Goal: Task Accomplishment & Management: Manage account settings

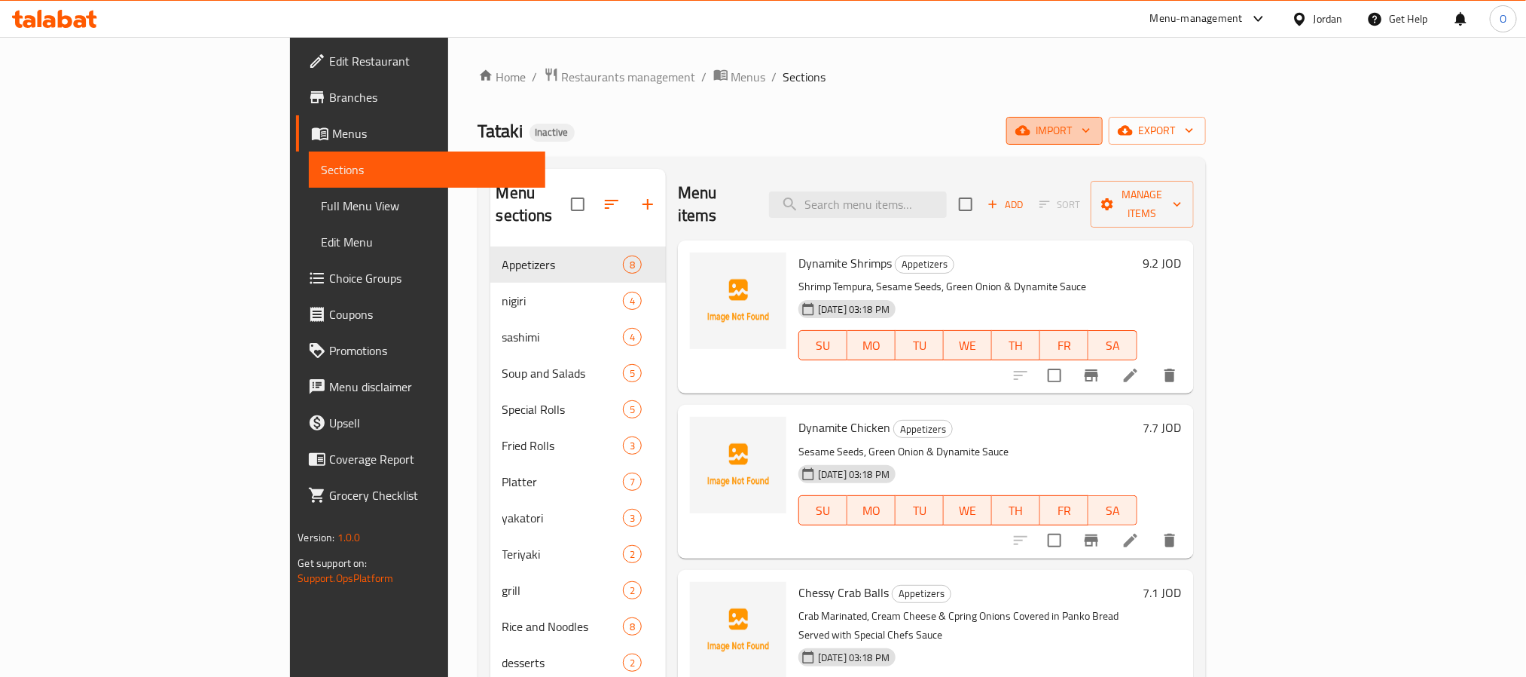
click at [1091, 130] on span "import" at bounding box center [1055, 130] width 72 height 19
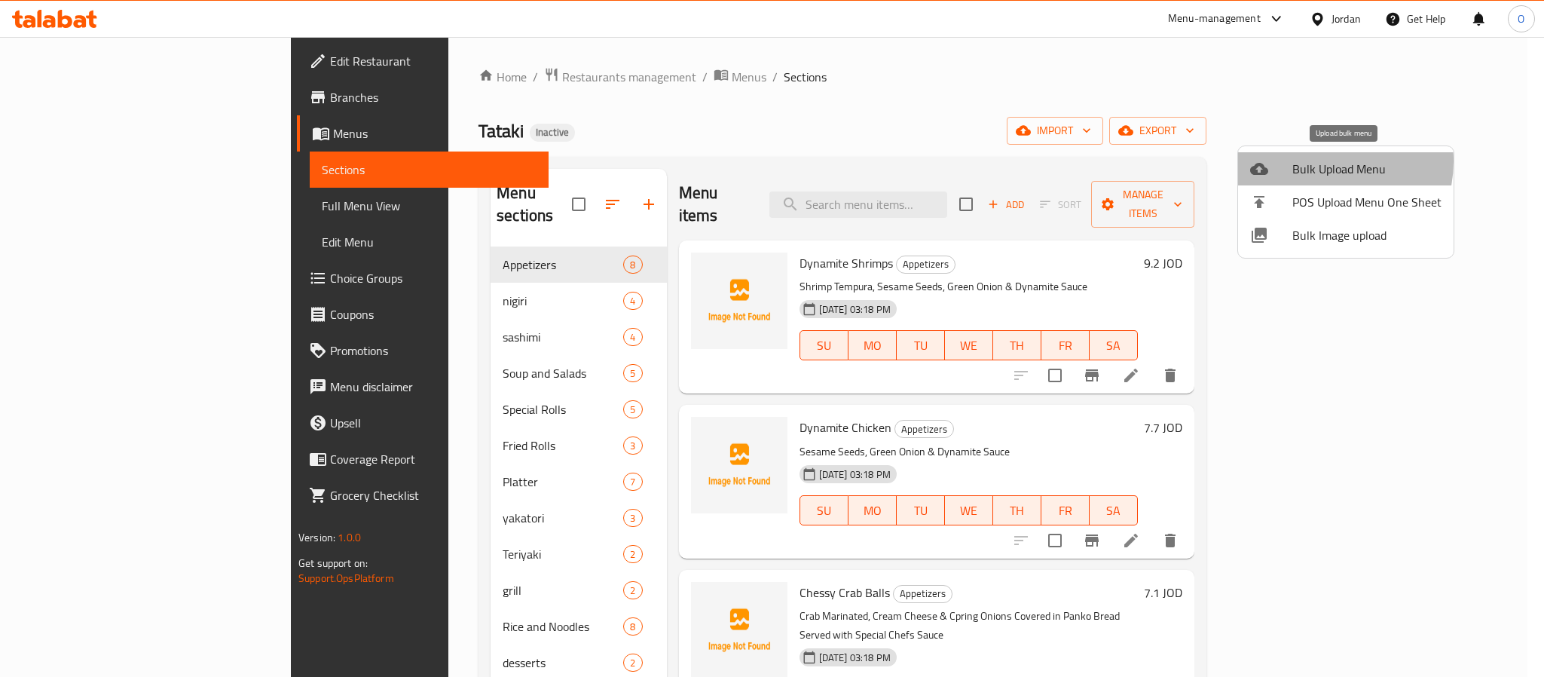
click at [1318, 161] on span "Bulk Upload Menu" at bounding box center [1366, 169] width 149 height 18
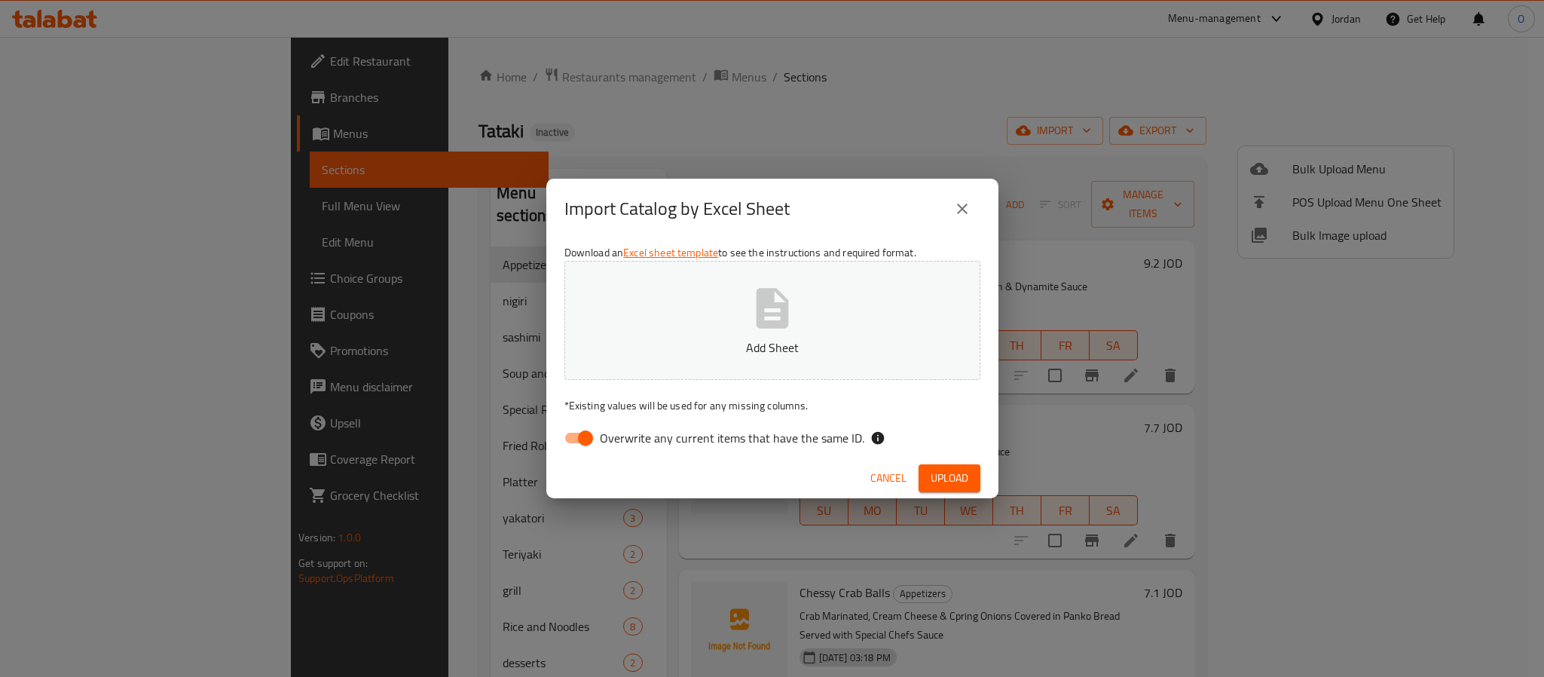
click at [579, 443] on input "Overwrite any current items that have the same ID." at bounding box center [585, 437] width 86 height 29
checkbox input "false"
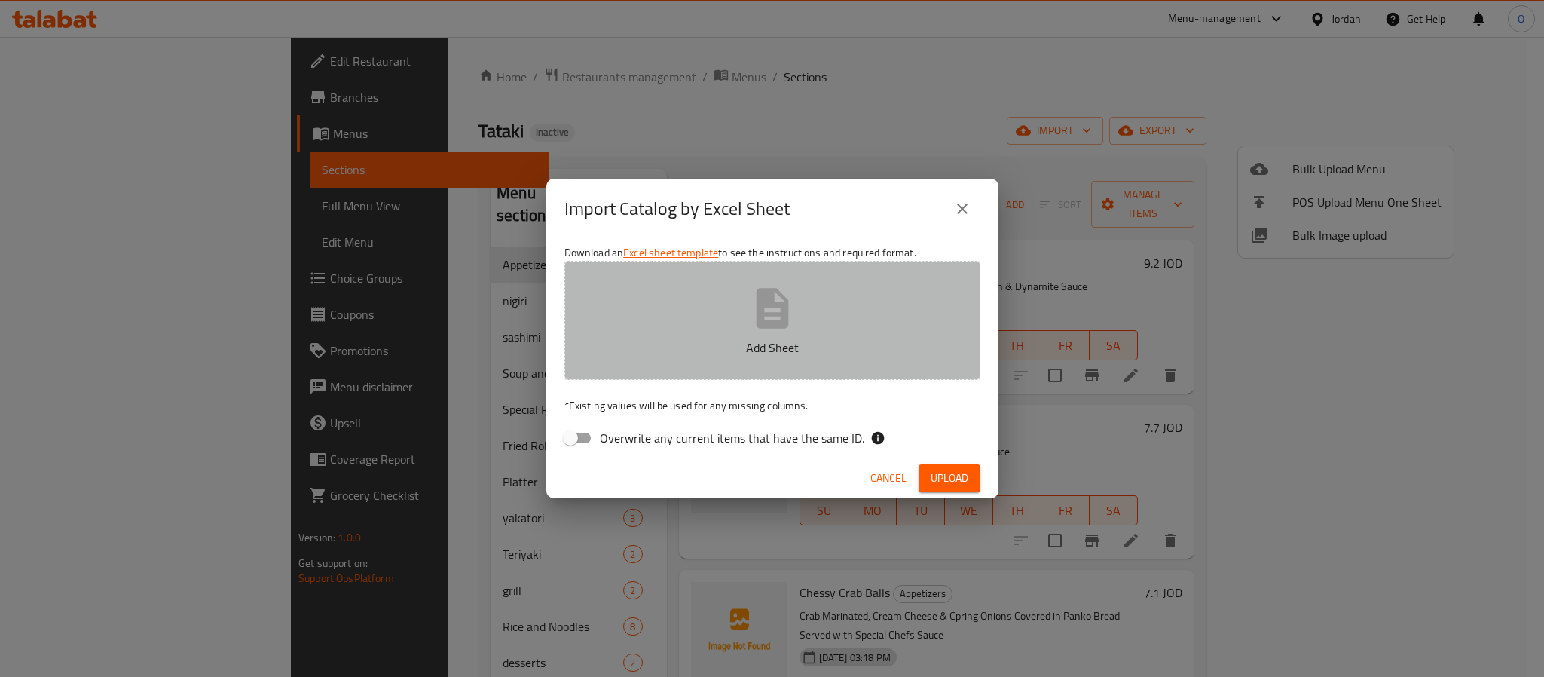
click at [733, 337] on button "Add Sheet" at bounding box center [772, 320] width 416 height 119
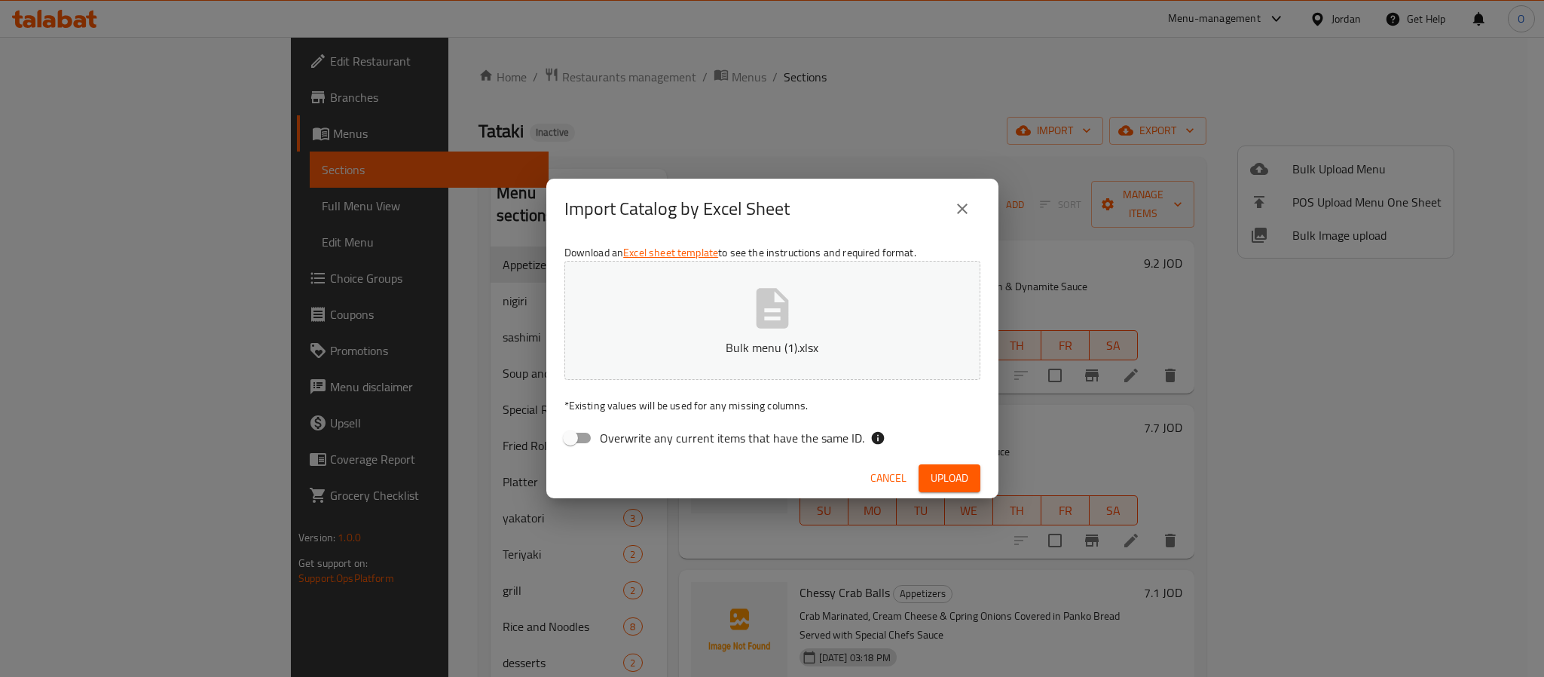
click at [939, 477] on span "Upload" at bounding box center [949, 478] width 38 height 19
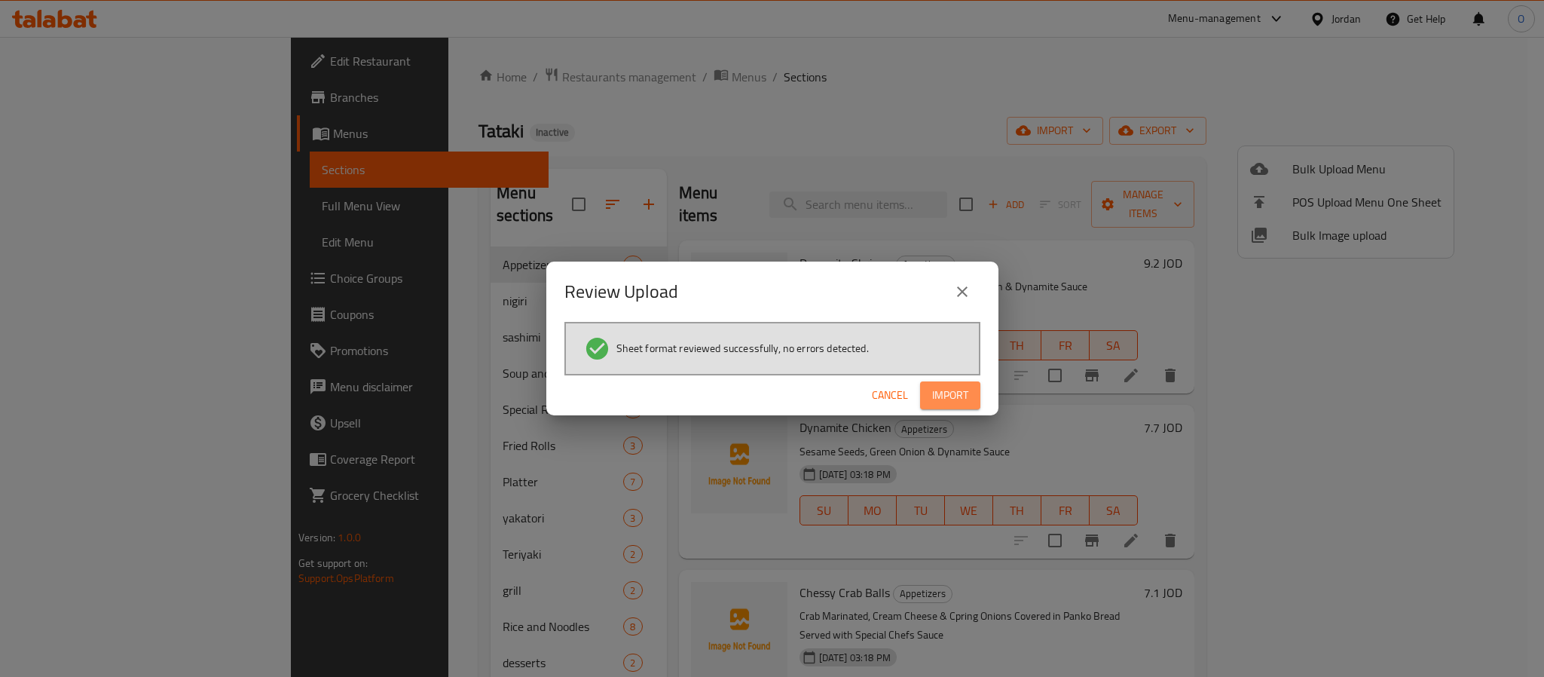
click at [963, 387] on span "Import" at bounding box center [950, 395] width 36 height 19
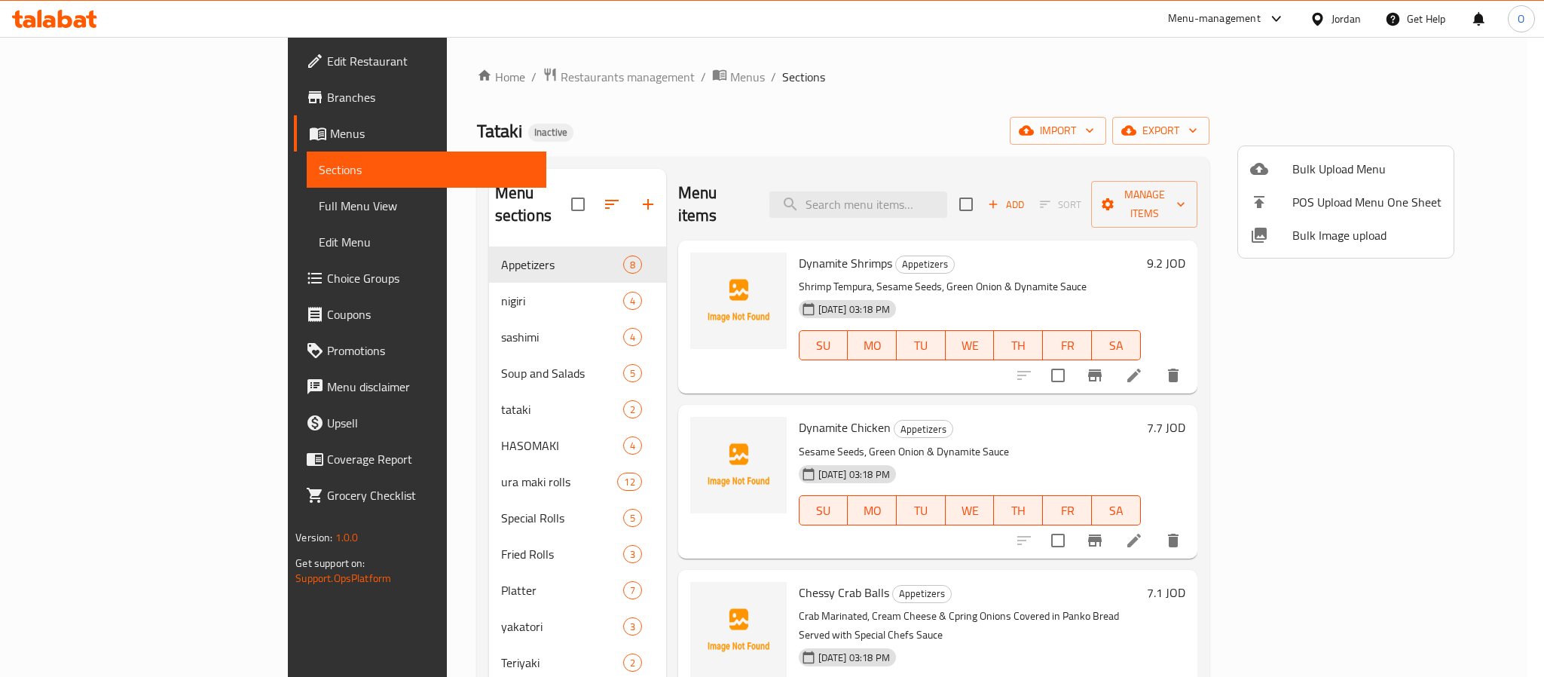
click at [105, 276] on div at bounding box center [772, 338] width 1544 height 677
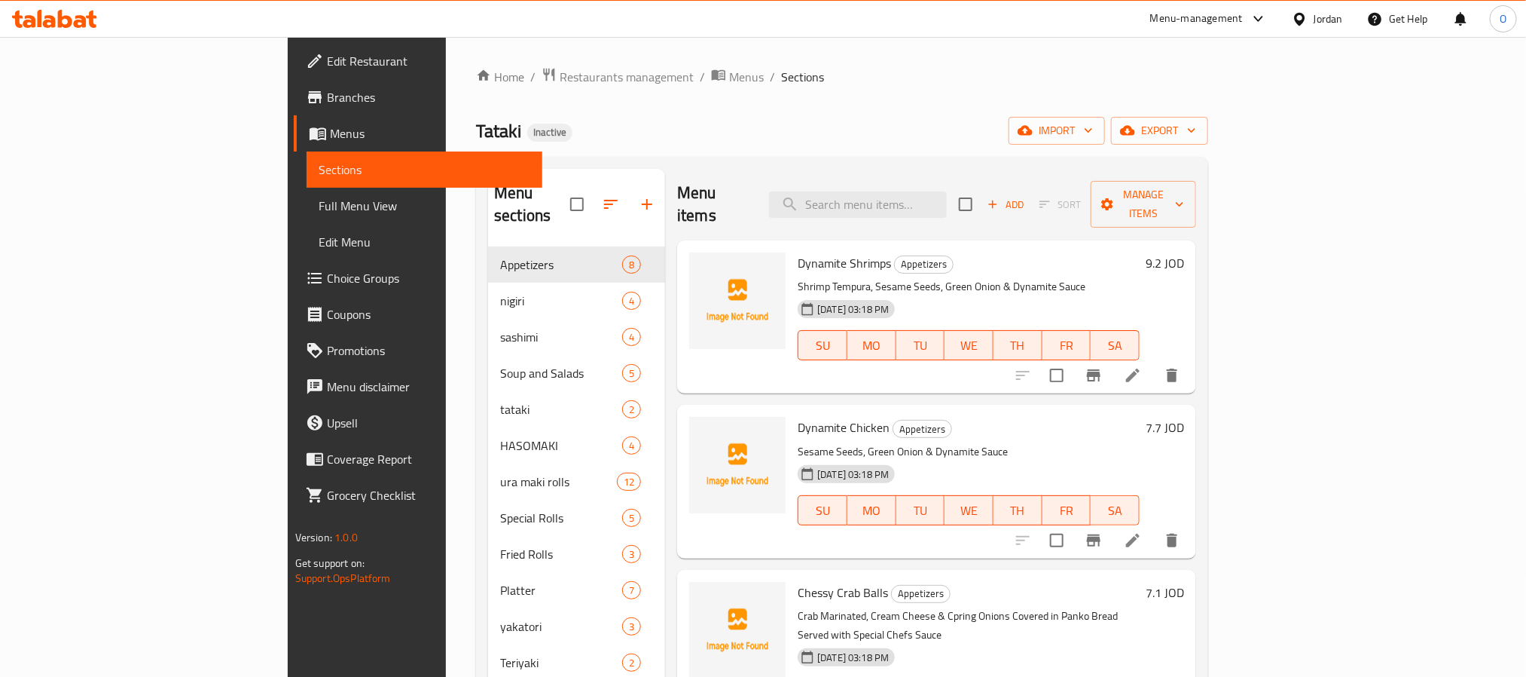
click at [327, 278] on span "Choice Groups" at bounding box center [428, 278] width 203 height 18
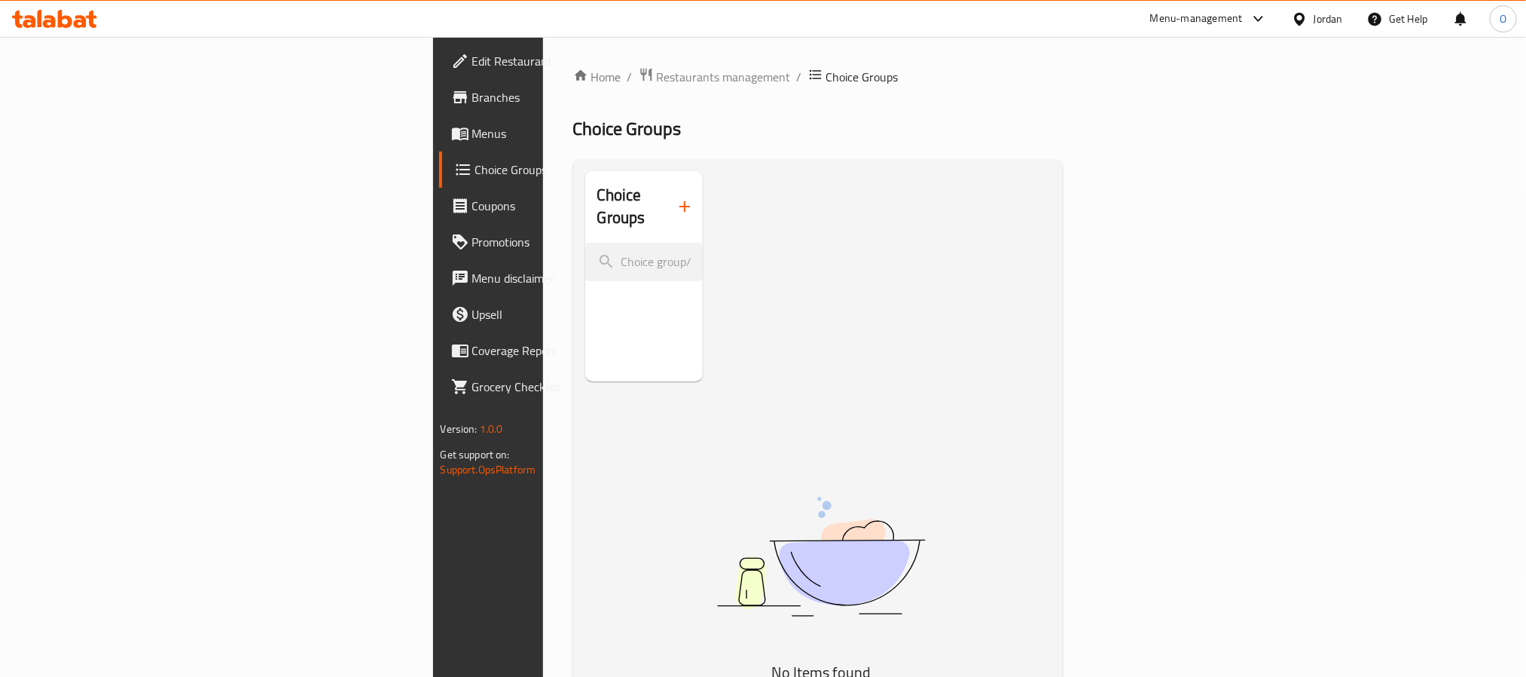
click at [676, 197] on icon "button" at bounding box center [685, 206] width 18 height 18
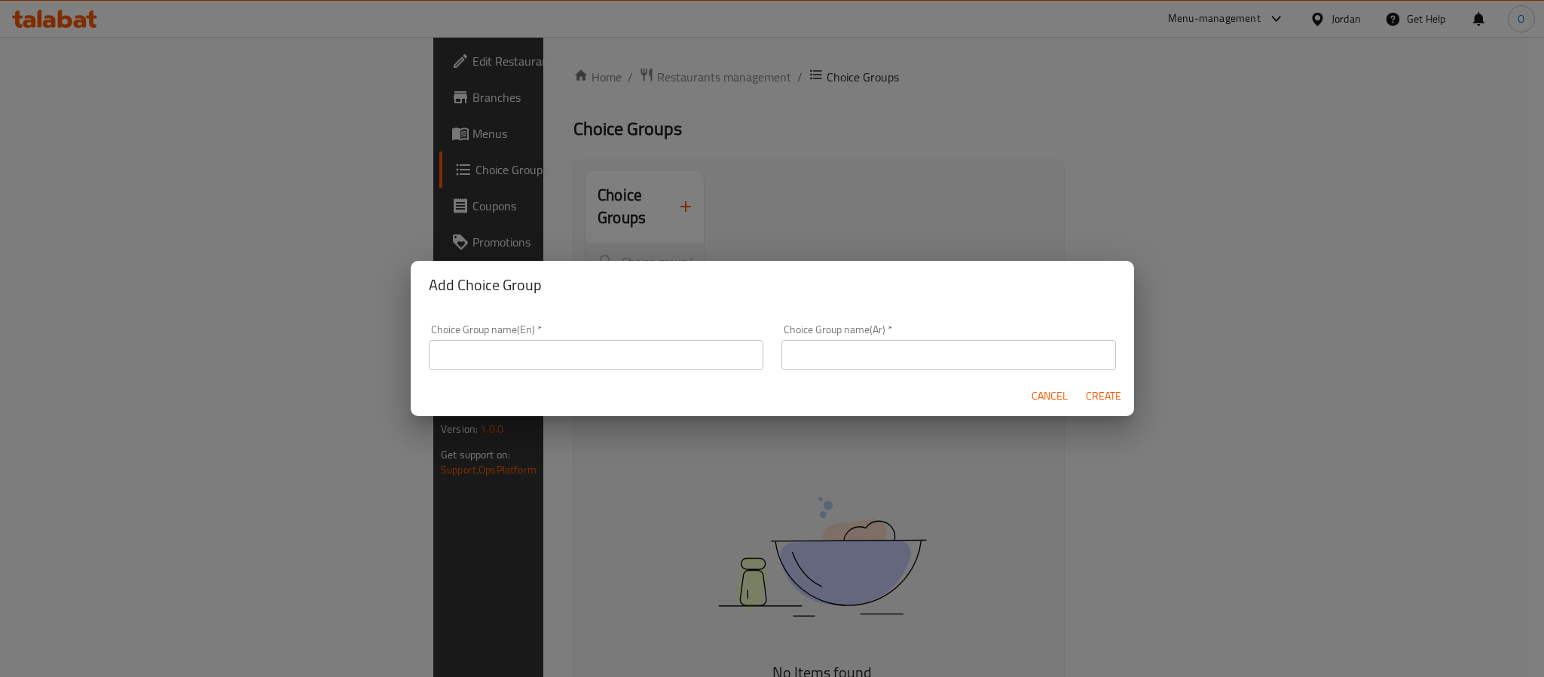
click at [534, 359] on input "text" at bounding box center [596, 355] width 335 height 30
type input "Your Choice Of :"
click at [870, 359] on input "text" at bounding box center [948, 355] width 335 height 30
type input "اختيارك من :"
click at [1089, 386] on span "Create" at bounding box center [1104, 395] width 36 height 19
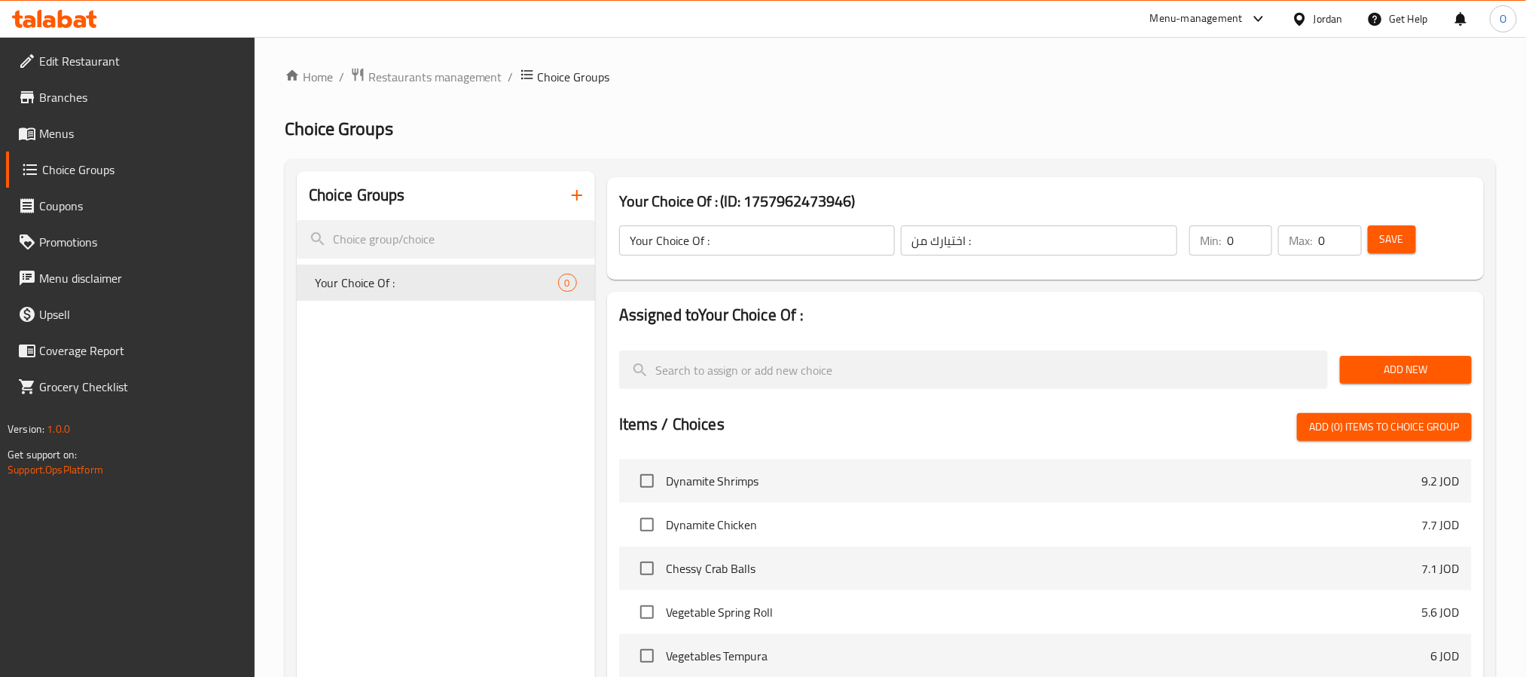
click at [1341, 369] on button "Add New" at bounding box center [1406, 370] width 132 height 28
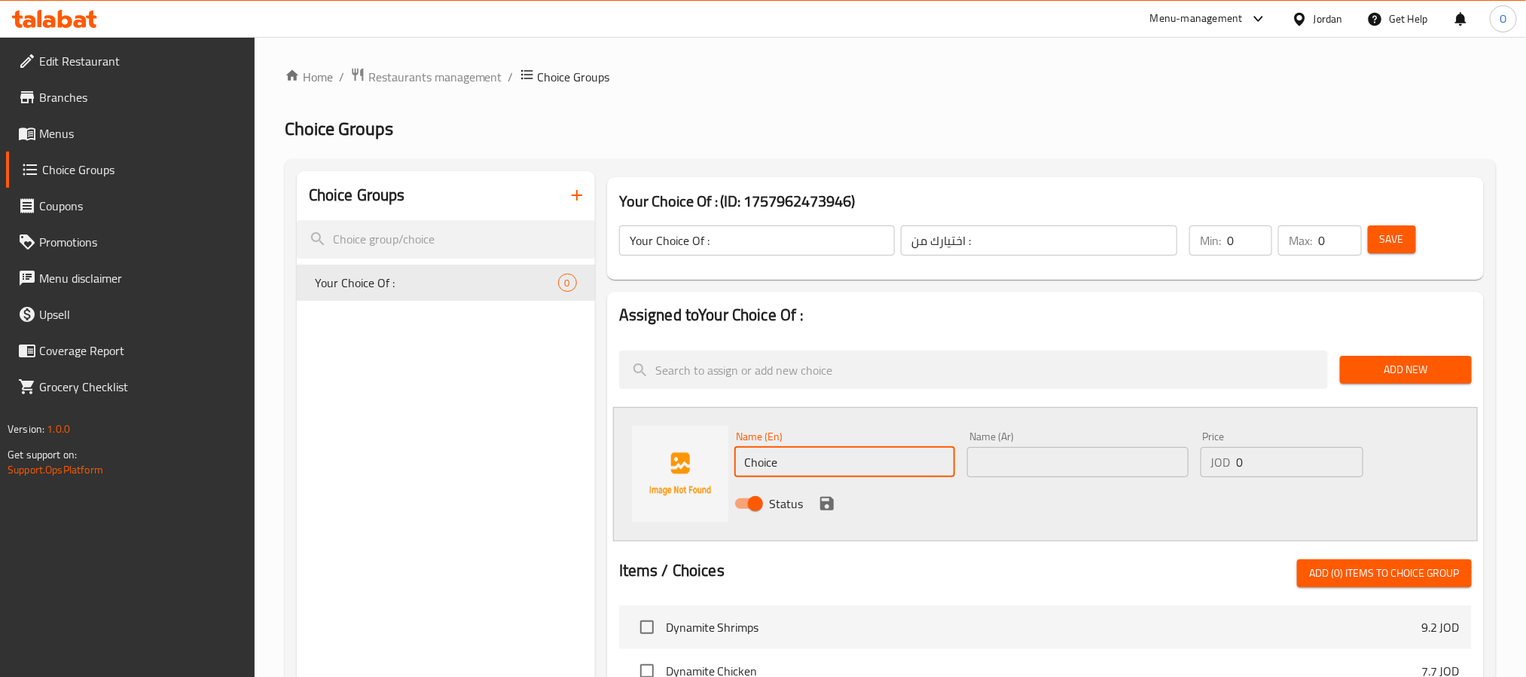
click at [791, 468] on input "Choice" at bounding box center [845, 462] width 221 height 30
type input "Steamed"
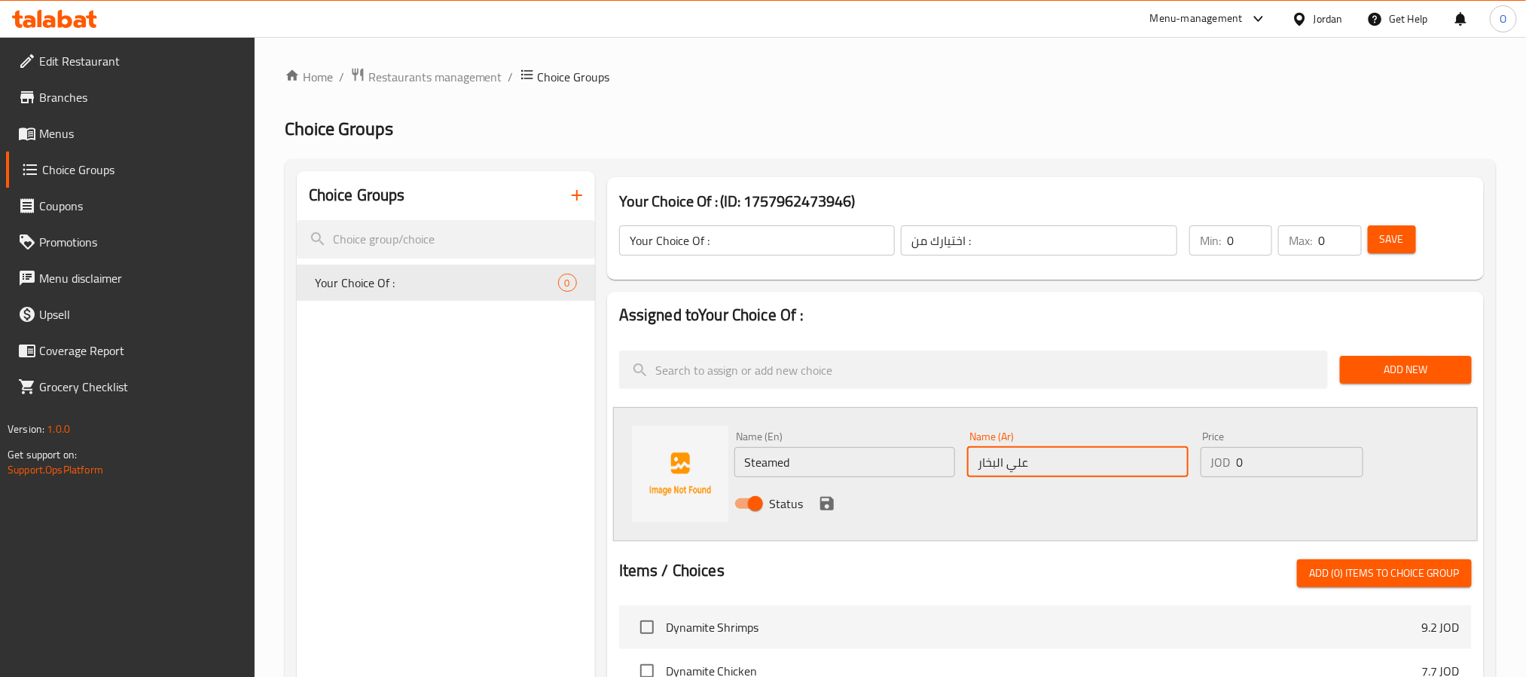
type input "علي البخار"
drag, startPoint x: 1251, startPoint y: 466, endPoint x: 1016, endPoint y: 590, distance: 265.9
click at [1060, 484] on div "Name (En) Steamed Name (En) Name (Ar) علي البخار Name (Ar) Price JOD 0 Price St…" at bounding box center [1079, 474] width 700 height 99
type input "3"
drag, startPoint x: 1257, startPoint y: 229, endPoint x: 1225, endPoint y: 240, distance: 34.1
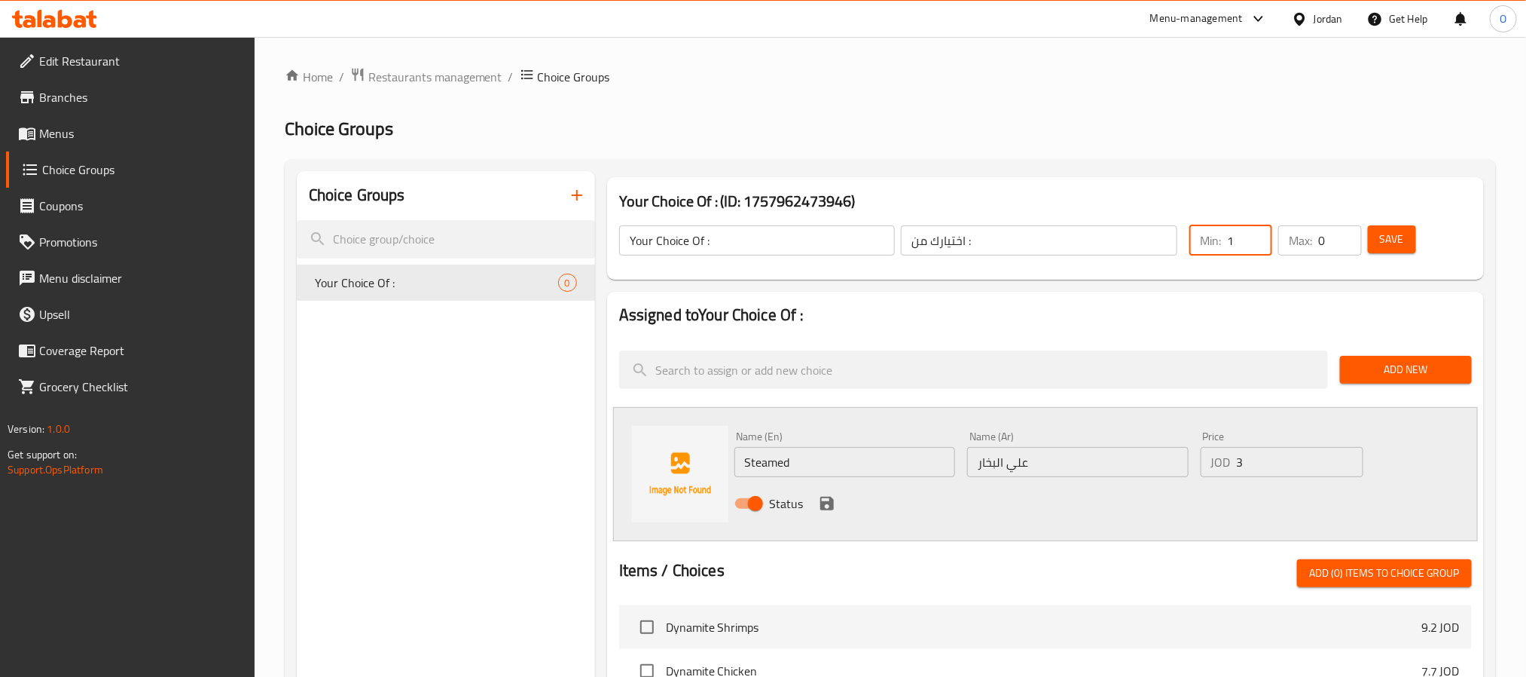
type input "1"
click at [1227, 240] on input "1" at bounding box center [1249, 240] width 45 height 30
drag, startPoint x: 1325, startPoint y: 242, endPoint x: 1298, endPoint y: 252, distance: 28.8
click at [1298, 252] on div "Max: 0 ​" at bounding box center [1320, 240] width 83 height 30
type input "1"
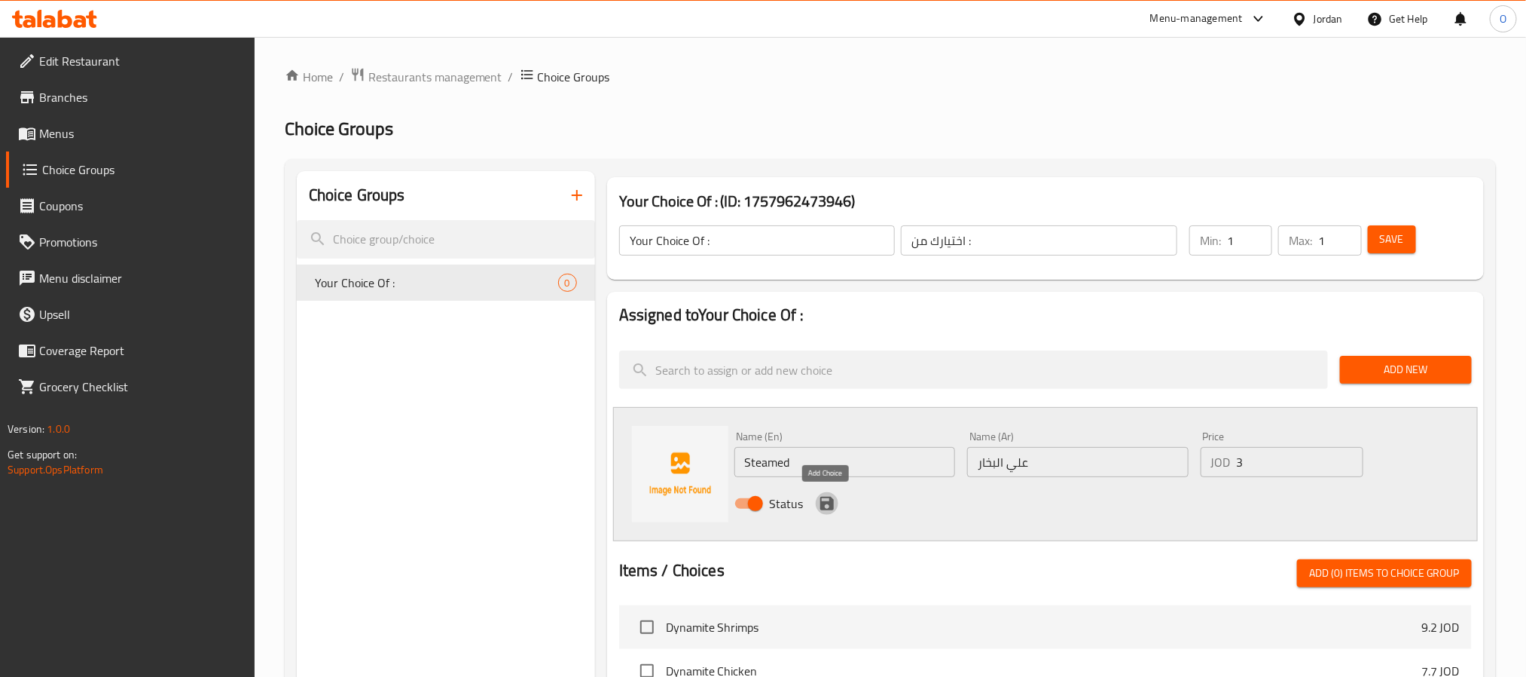
click at [829, 504] on icon "save" at bounding box center [827, 503] width 14 height 14
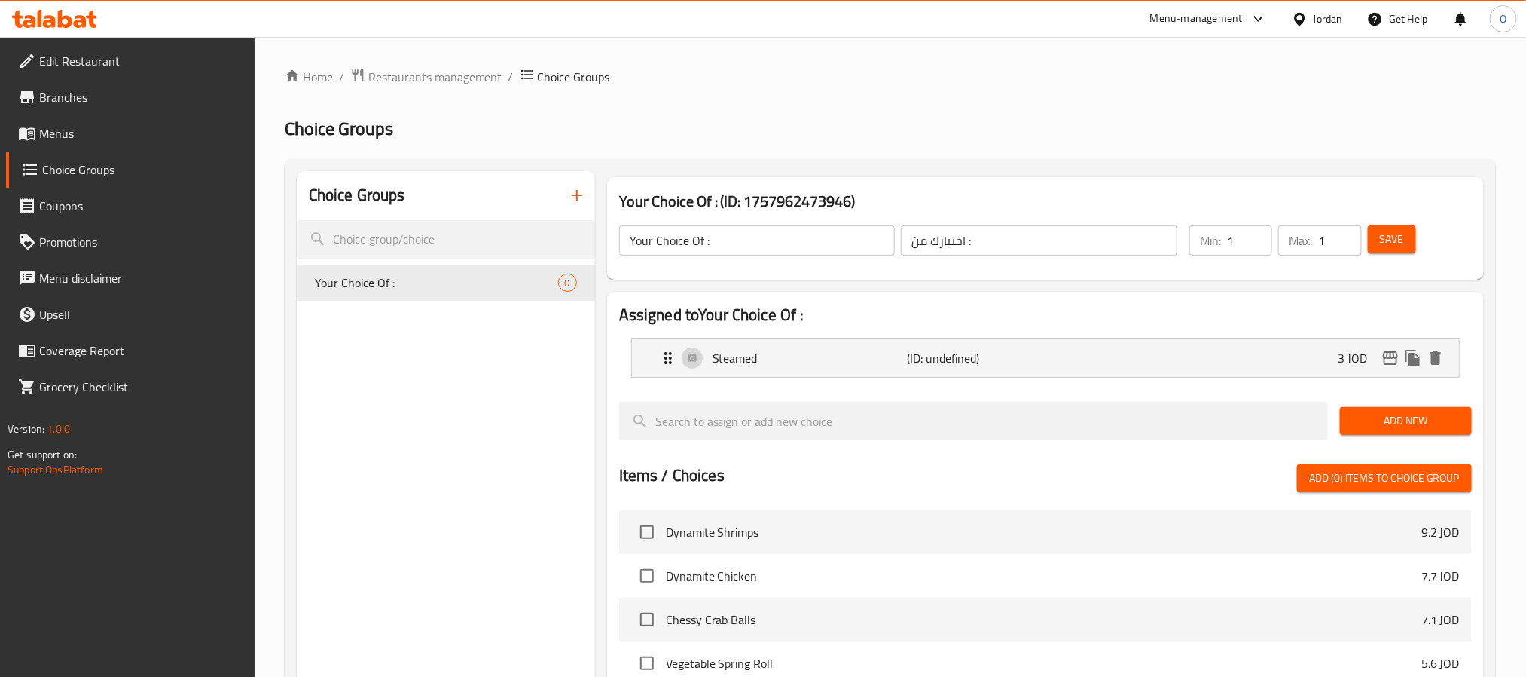
click at [1385, 430] on span "Add New" at bounding box center [1406, 420] width 108 height 19
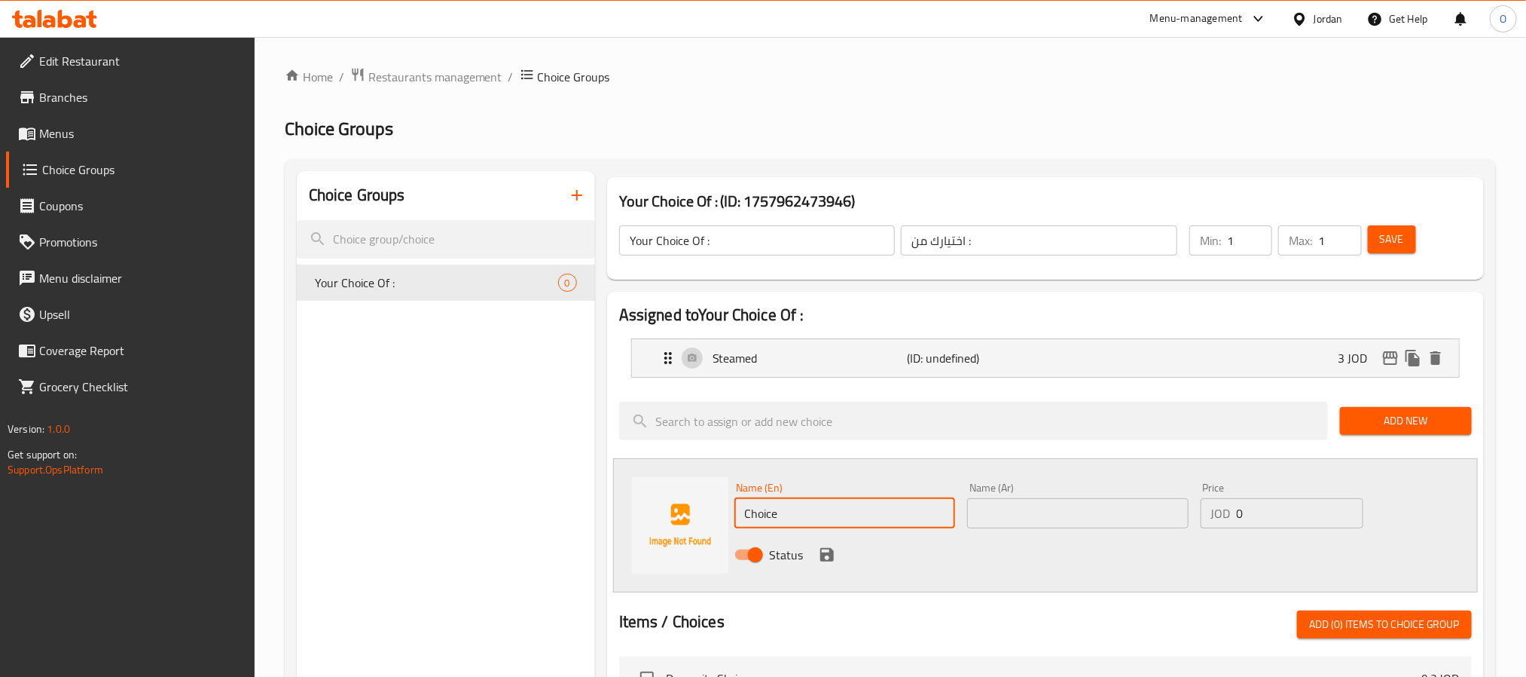
drag, startPoint x: 810, startPoint y: 523, endPoint x: 617, endPoint y: 524, distance: 192.9
click at [640, 524] on div "Name (En) Choice Name (En) Name (Ar) Name (Ar) Price JOD 0 Price Status" at bounding box center [1045, 525] width 865 height 134
type input "Fried"
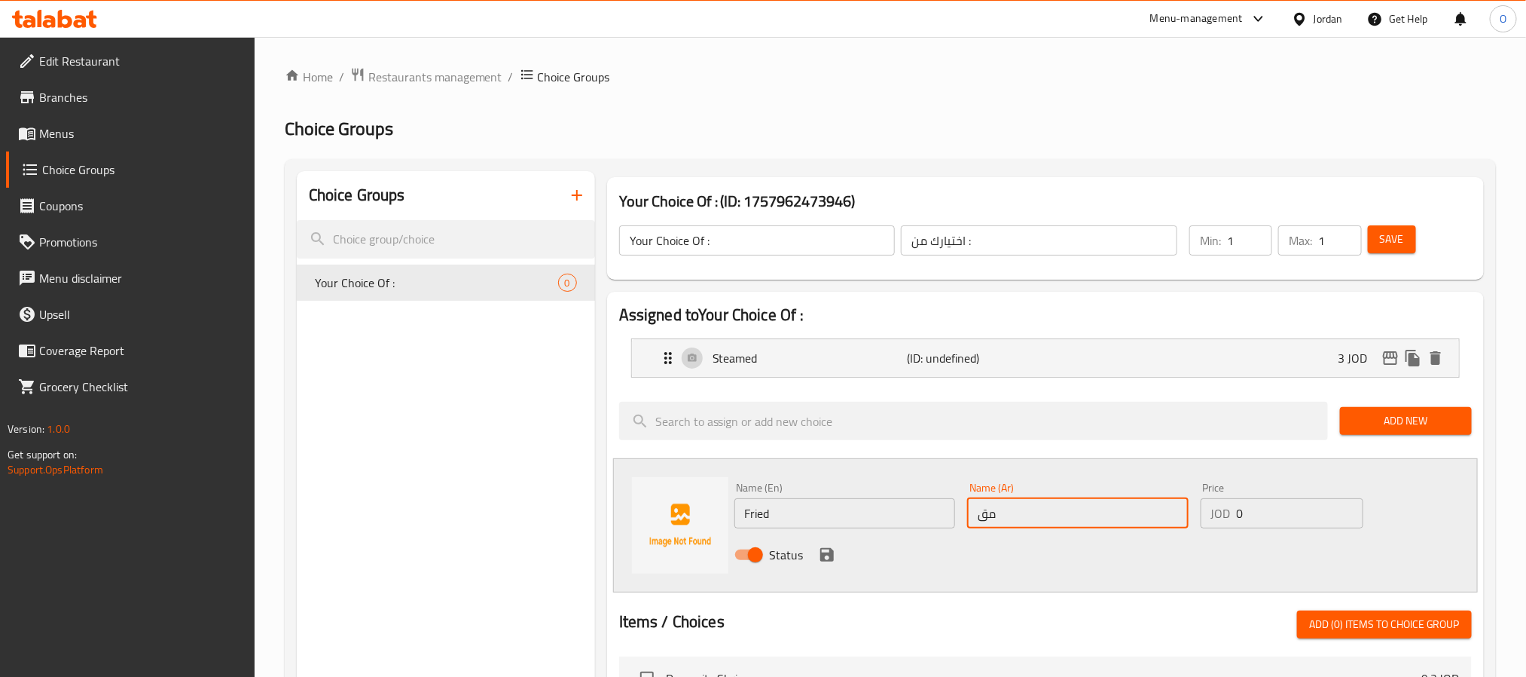
type input "مقلي"
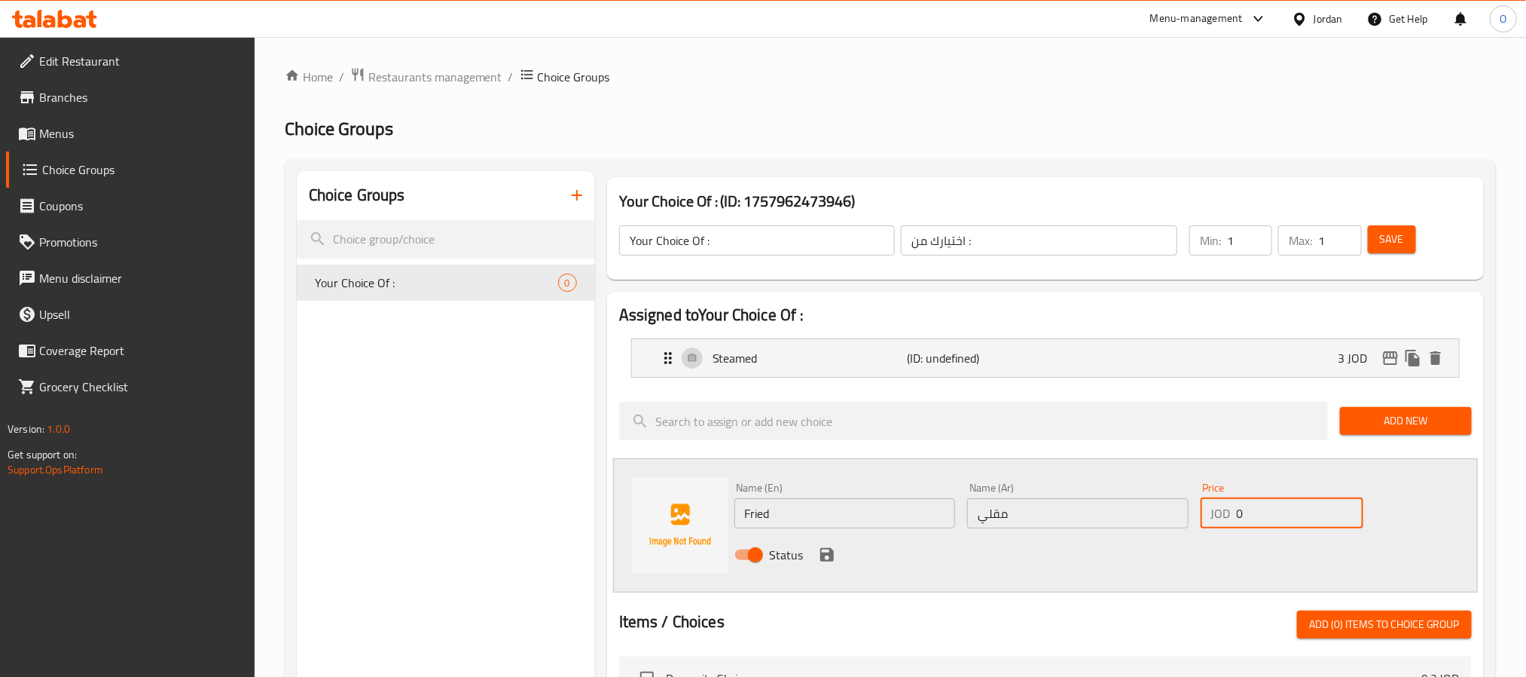
drag, startPoint x: 1272, startPoint y: 513, endPoint x: 1178, endPoint y: 527, distance: 95.9
click at [1178, 527] on div "Name (En) Fried Name (En) Name (Ar) مقلي Name (Ar) Price JOD 0 Price Status" at bounding box center [1079, 525] width 700 height 99
type input "6"
click at [1409, 244] on button "Save" at bounding box center [1392, 239] width 48 height 28
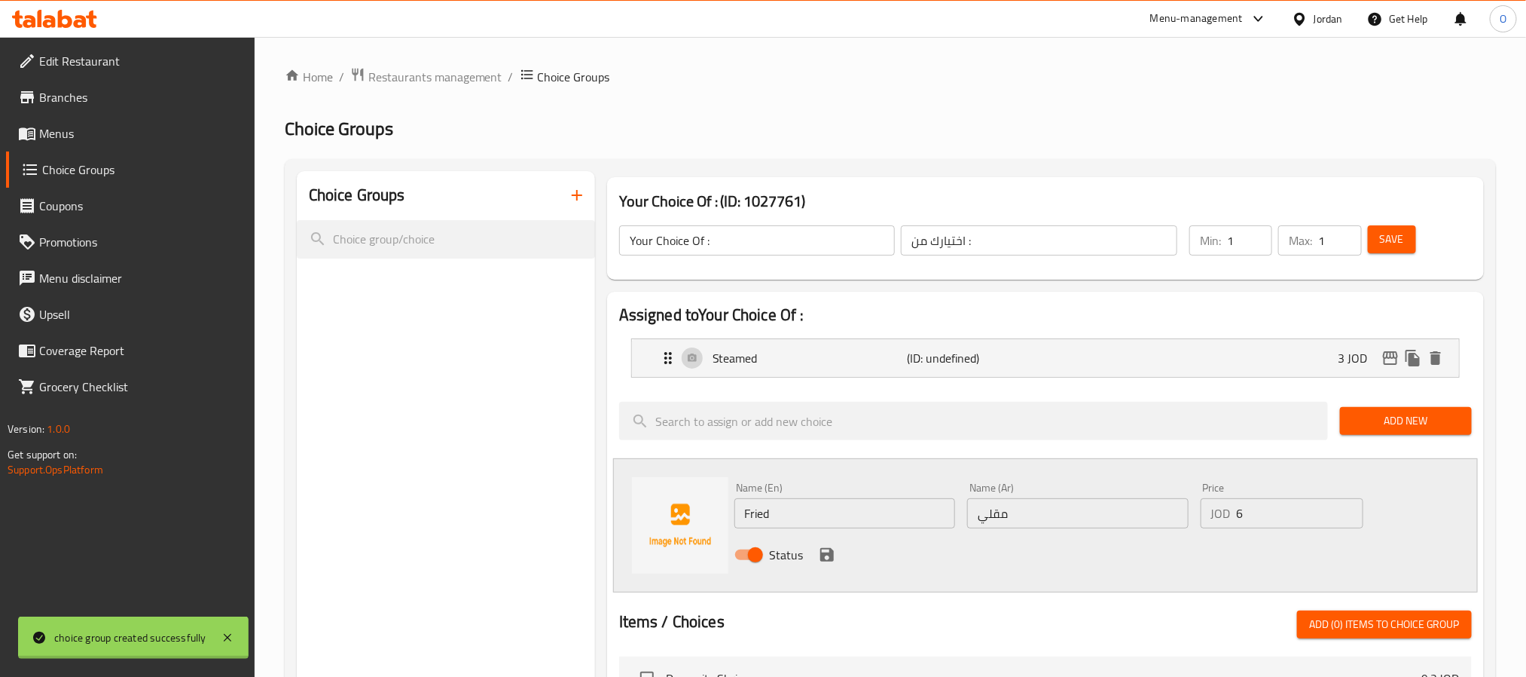
drag, startPoint x: 1072, startPoint y: 129, endPoint x: 1056, endPoint y: 130, distance: 16.6
click at [1065, 130] on div at bounding box center [763, 338] width 1526 height 677
drag, startPoint x: 509, startPoint y: 432, endPoint x: 493, endPoint y: 435, distance: 15.4
click at [506, 432] on div "Choice Groups Your Choice Of : 1" at bounding box center [446, 675] width 298 height 1009
click at [835, 555] on button "save" at bounding box center [827, 554] width 23 height 23
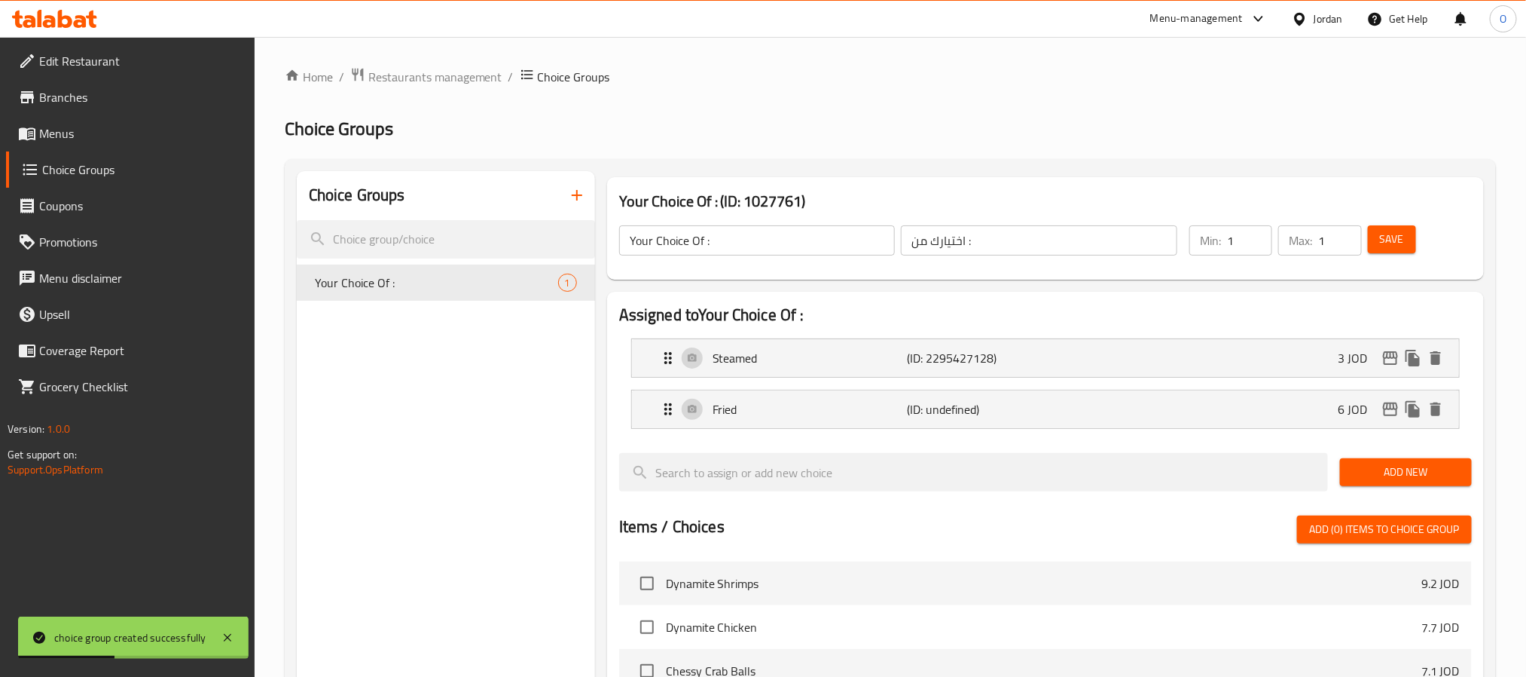
click at [1431, 247] on div "Save" at bounding box center [1411, 240] width 92 height 36
click at [1408, 244] on button "Save" at bounding box center [1392, 239] width 48 height 28
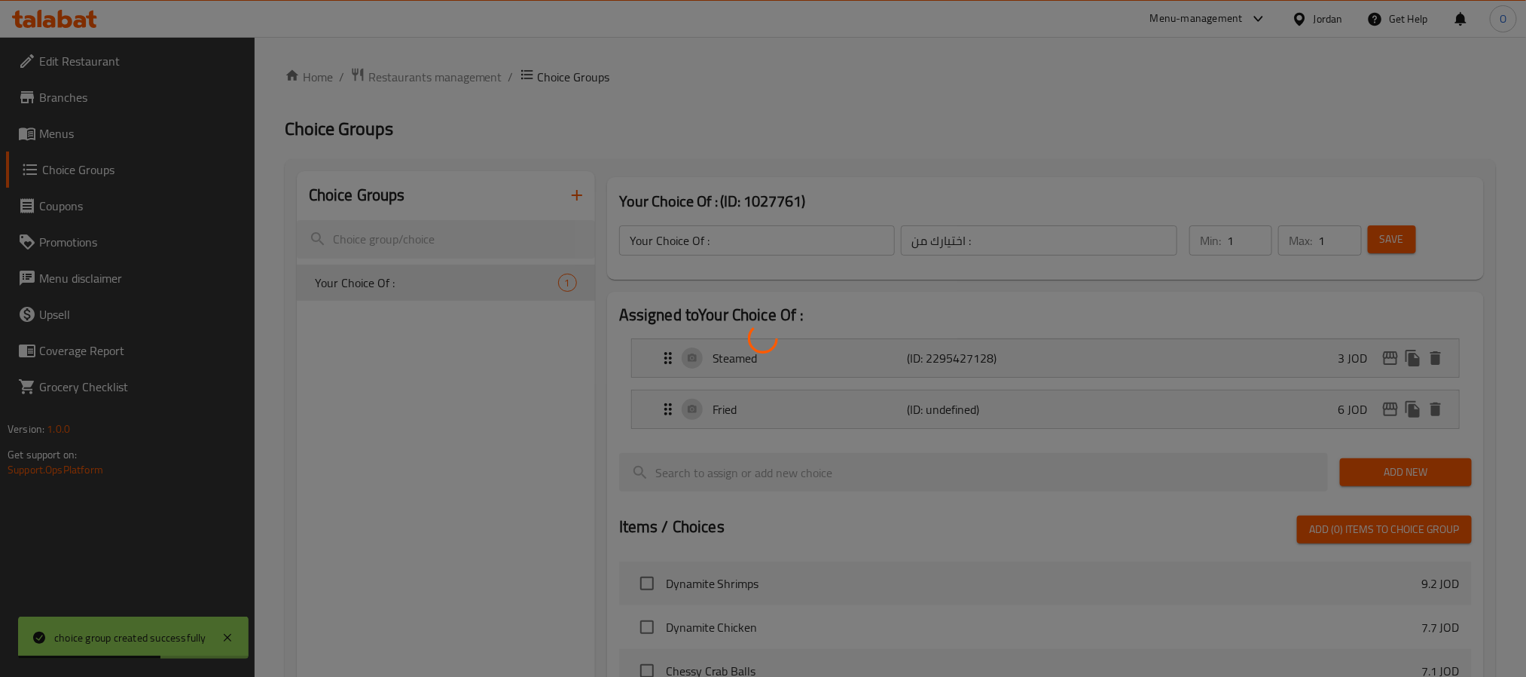
click at [909, 97] on div at bounding box center [763, 338] width 1526 height 677
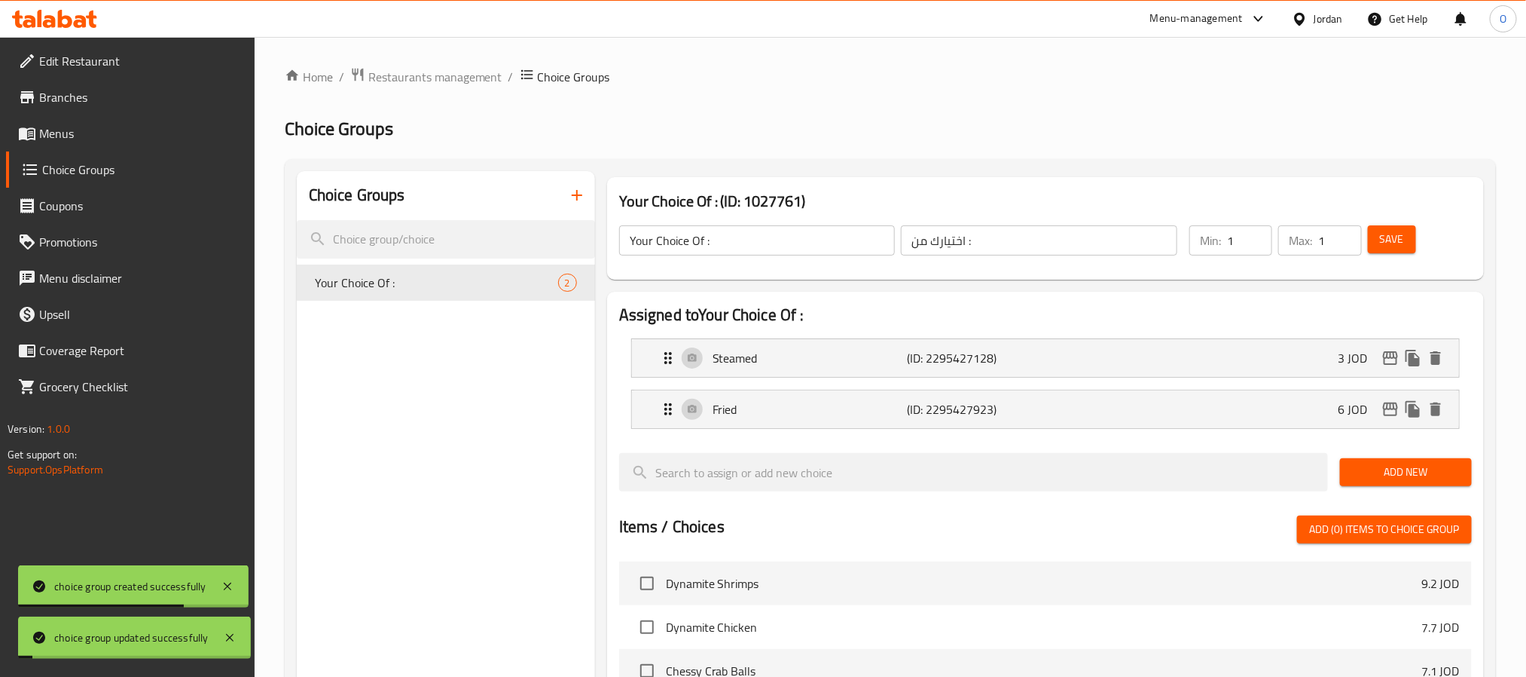
click at [909, 97] on div "Home / Restaurants management / Choice Groups Choice Groups Choice Groups Your …" at bounding box center [890, 582] width 1211 height 1030
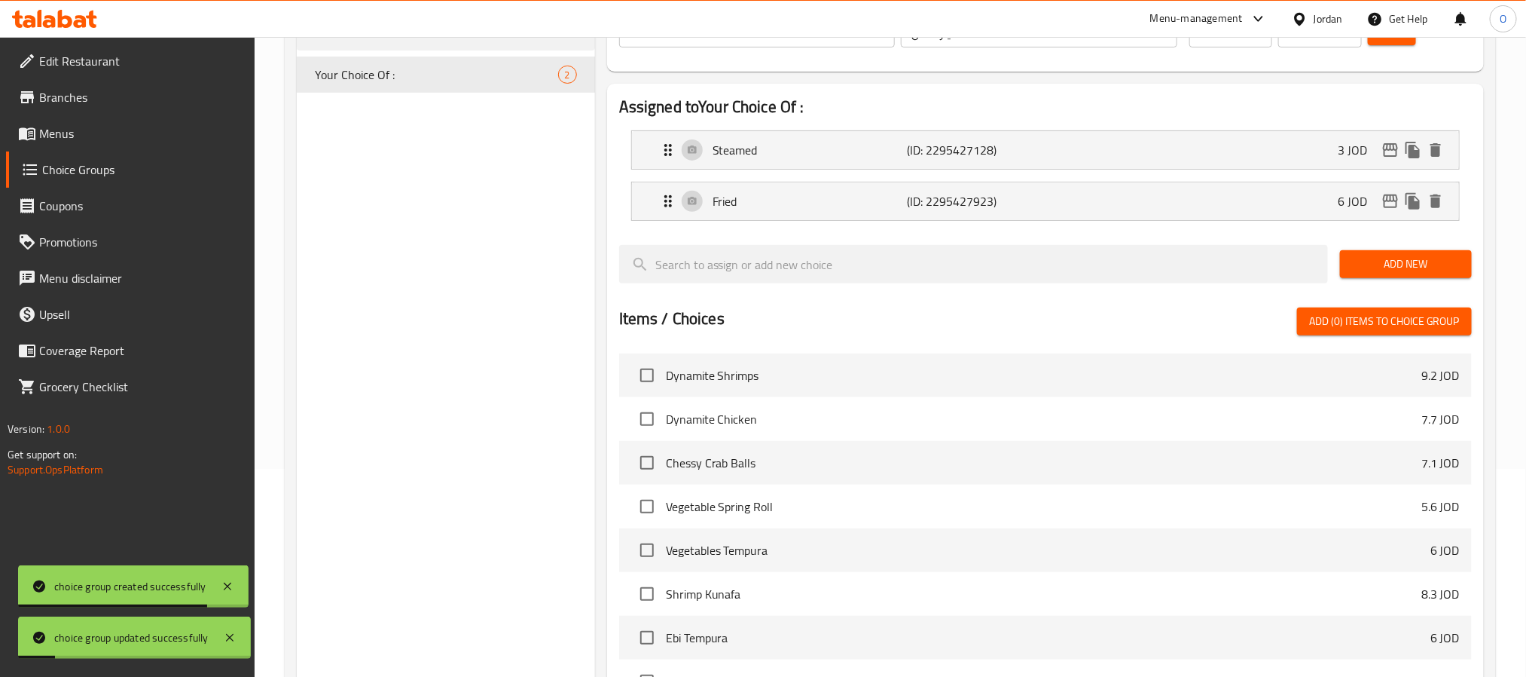
scroll to position [451, 0]
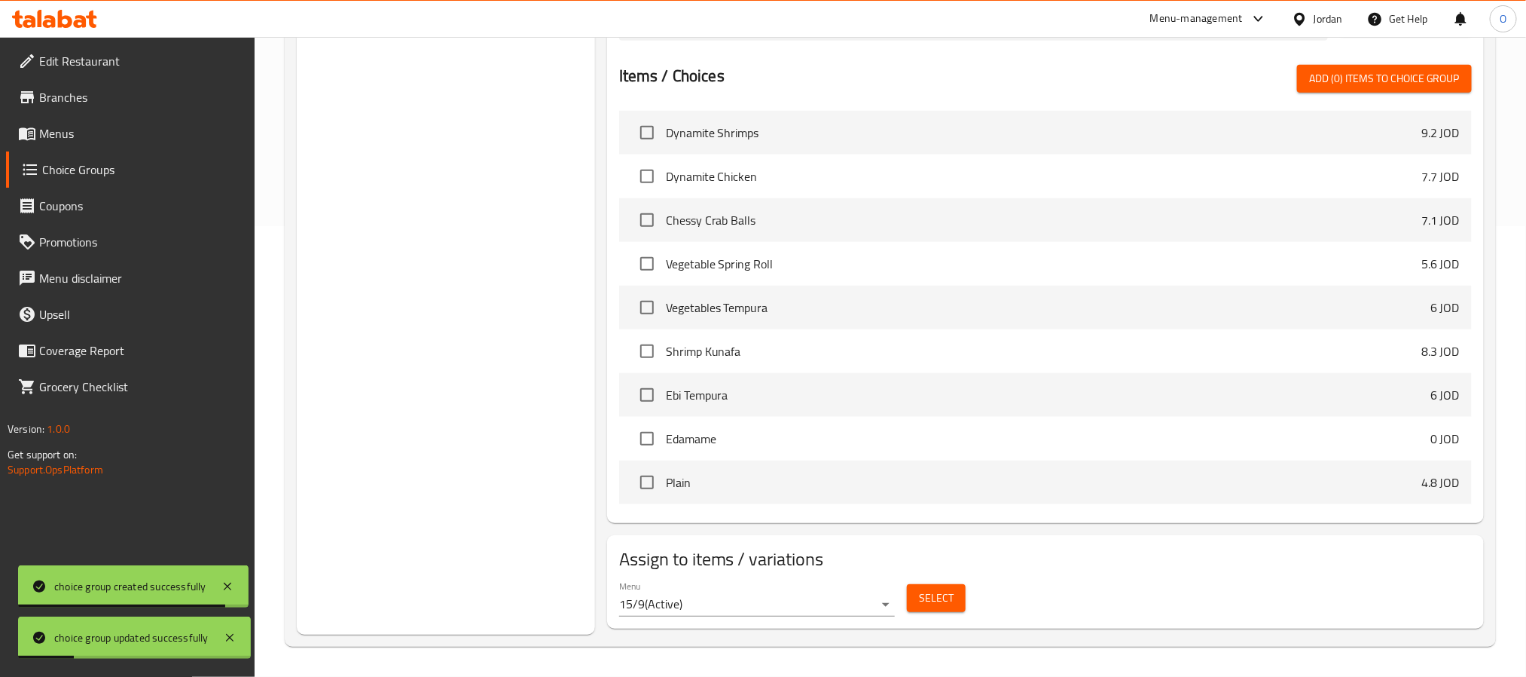
click at [932, 582] on div "Select" at bounding box center [936, 598] width 71 height 40
click at [927, 592] on span "Select" at bounding box center [936, 597] width 35 height 19
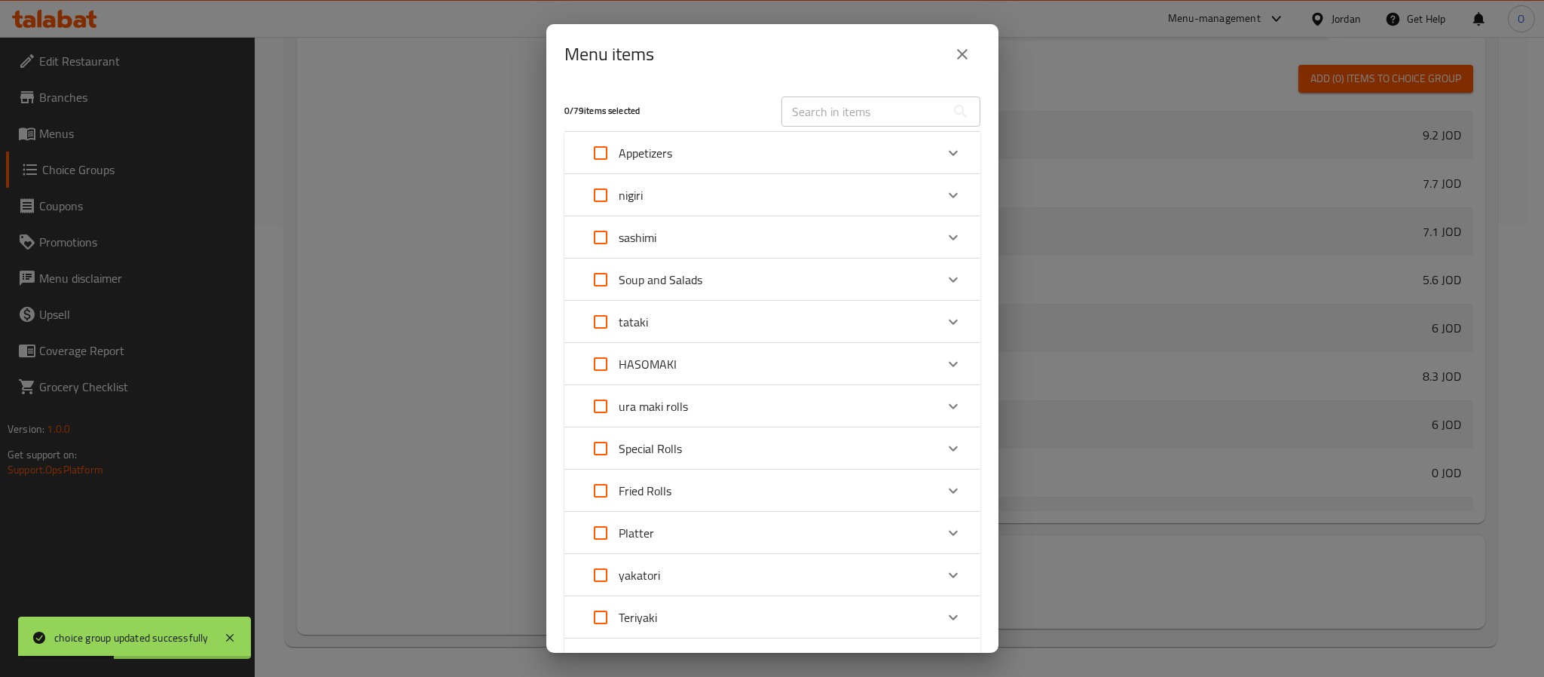
click at [859, 113] on input "text" at bounding box center [863, 111] width 164 height 30
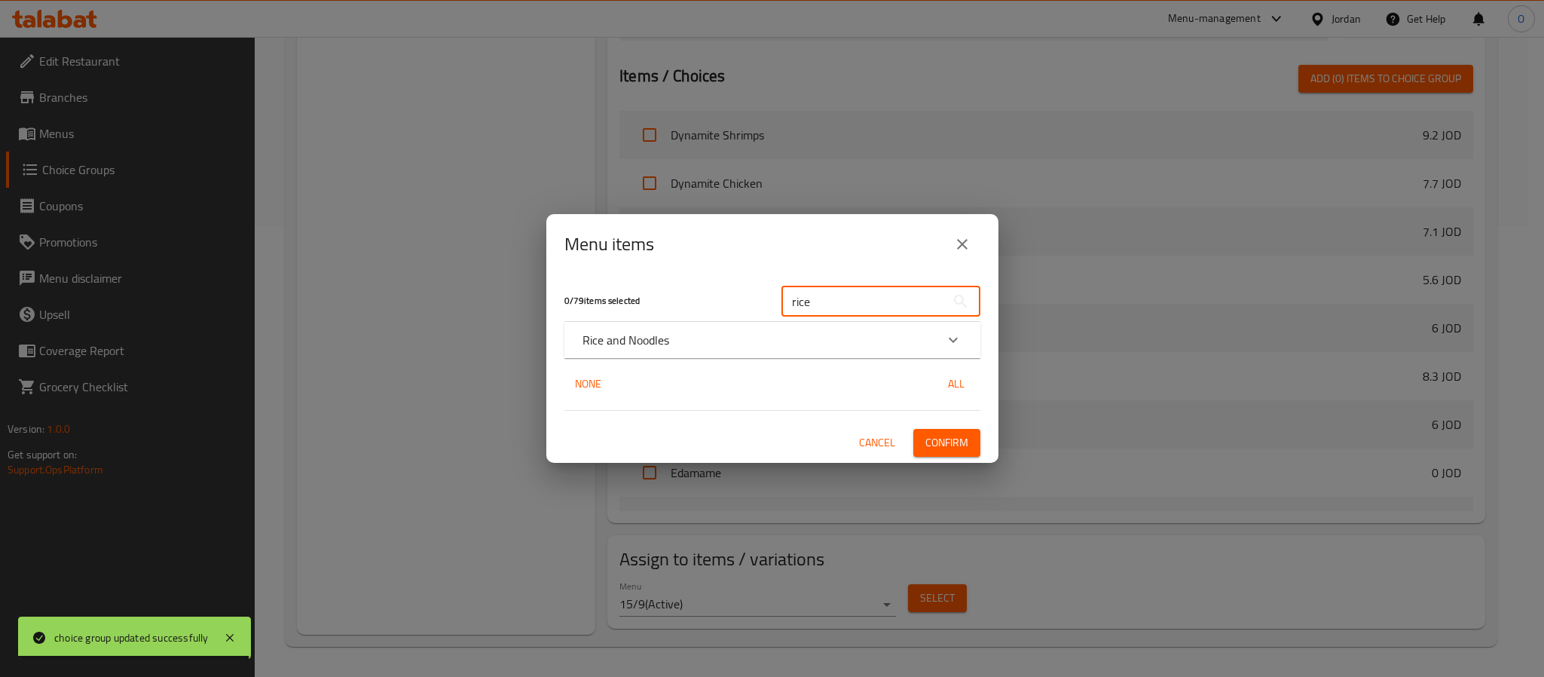
type input "rice"
click at [740, 339] on div "Rice and Noodles" at bounding box center [758, 340] width 353 height 18
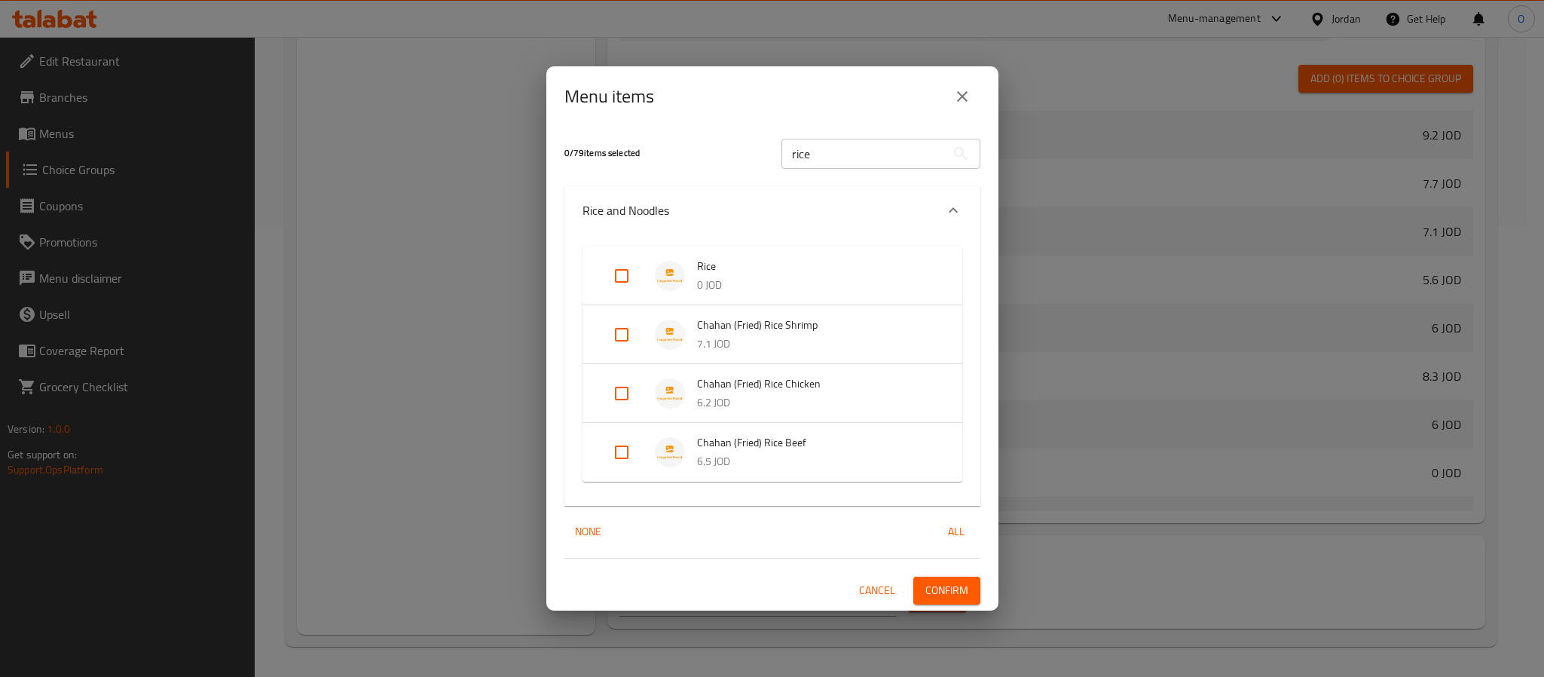
click at [610, 272] on input "Expand" at bounding box center [621, 276] width 36 height 36
checkbox input "true"
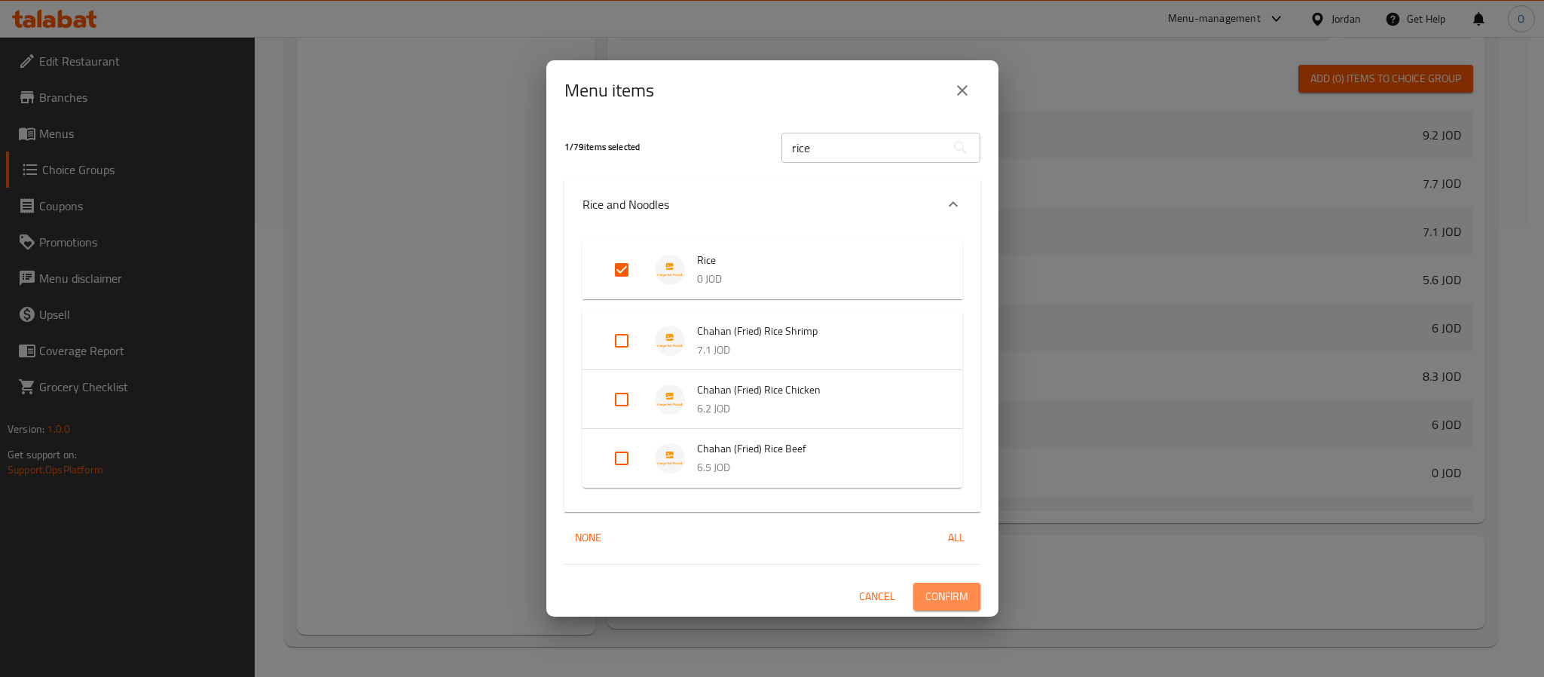
click at [963, 606] on span "Confirm" at bounding box center [946, 596] width 43 height 19
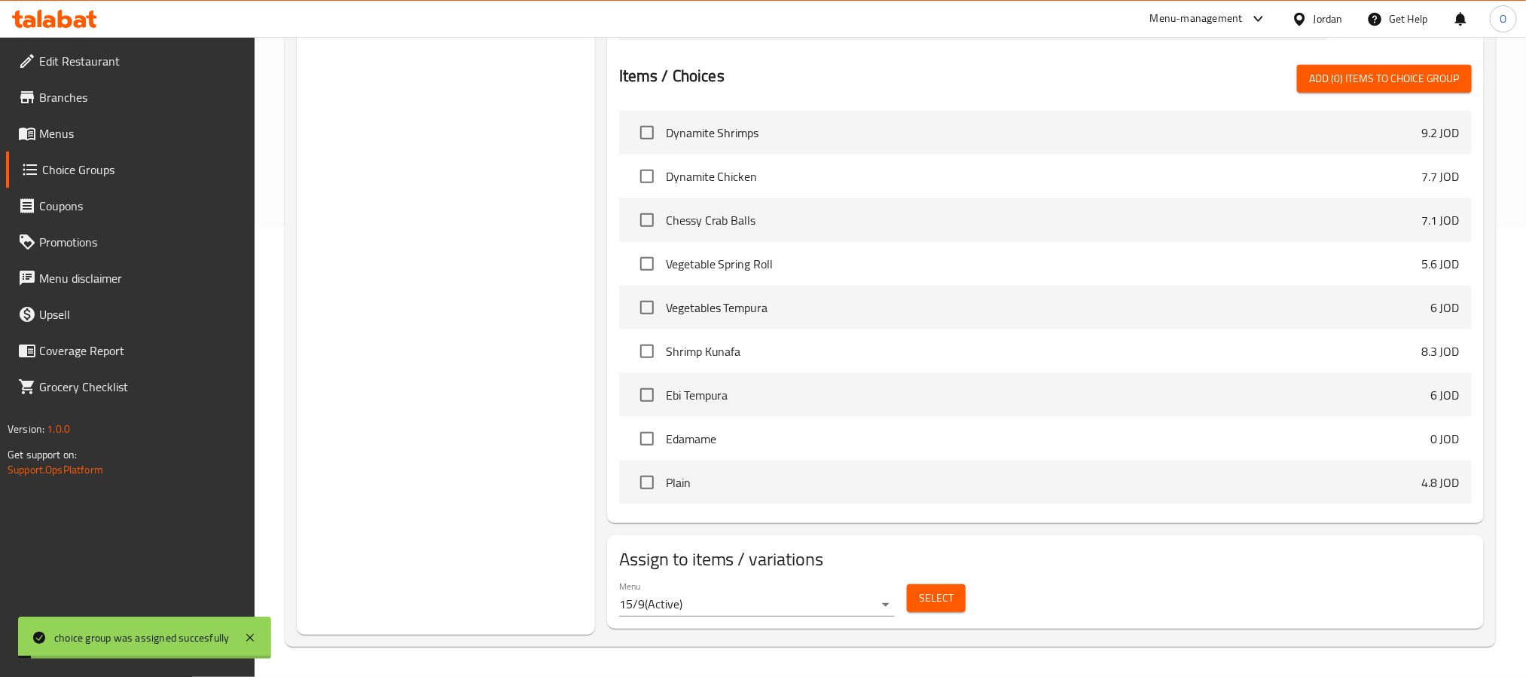
click at [484, 295] on div "Choice Groups Your Choice Of : 2" at bounding box center [446, 177] width 298 height 914
drag, startPoint x: 154, startPoint y: 133, endPoint x: 211, endPoint y: 138, distance: 56.7
click at [154, 133] on span "Menus" at bounding box center [140, 133] width 203 height 18
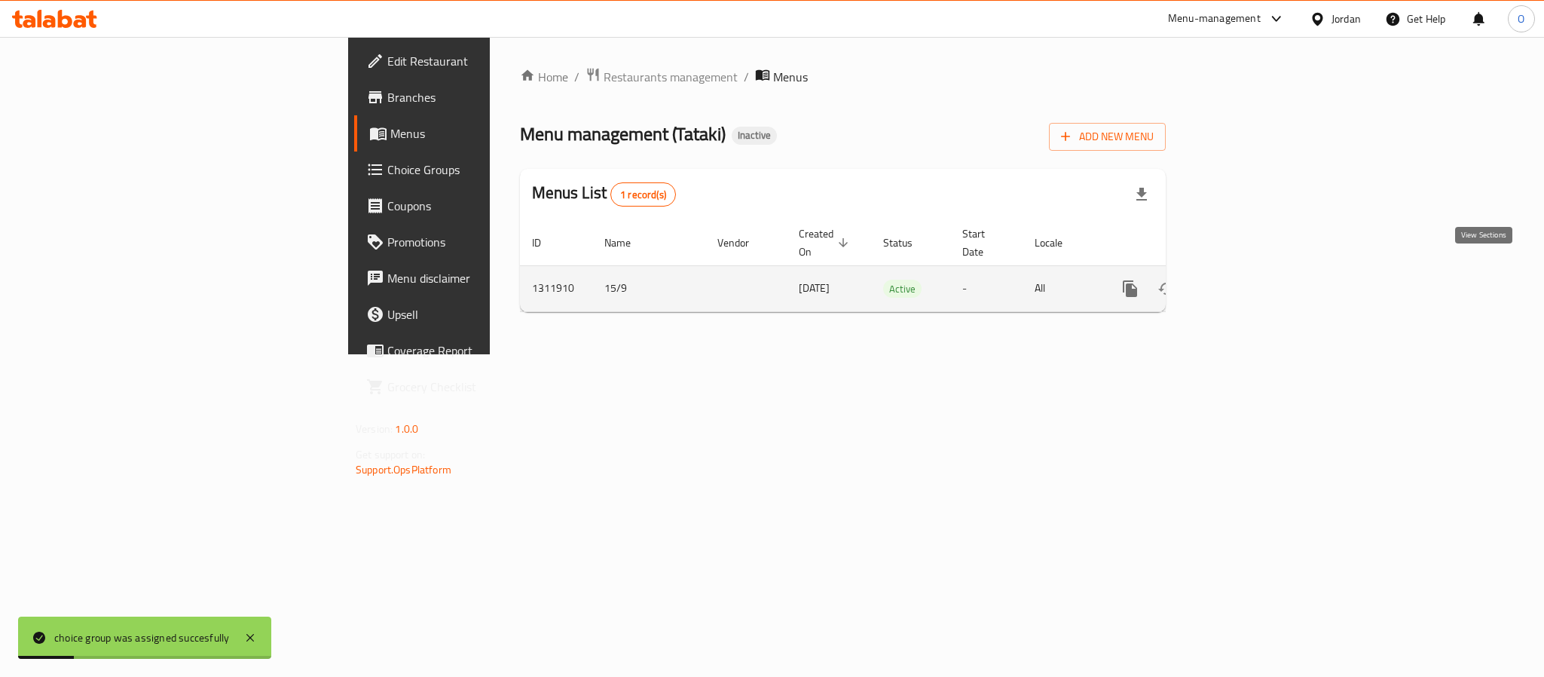
click at [1248, 280] on icon "enhanced table" at bounding box center [1239, 289] width 18 height 18
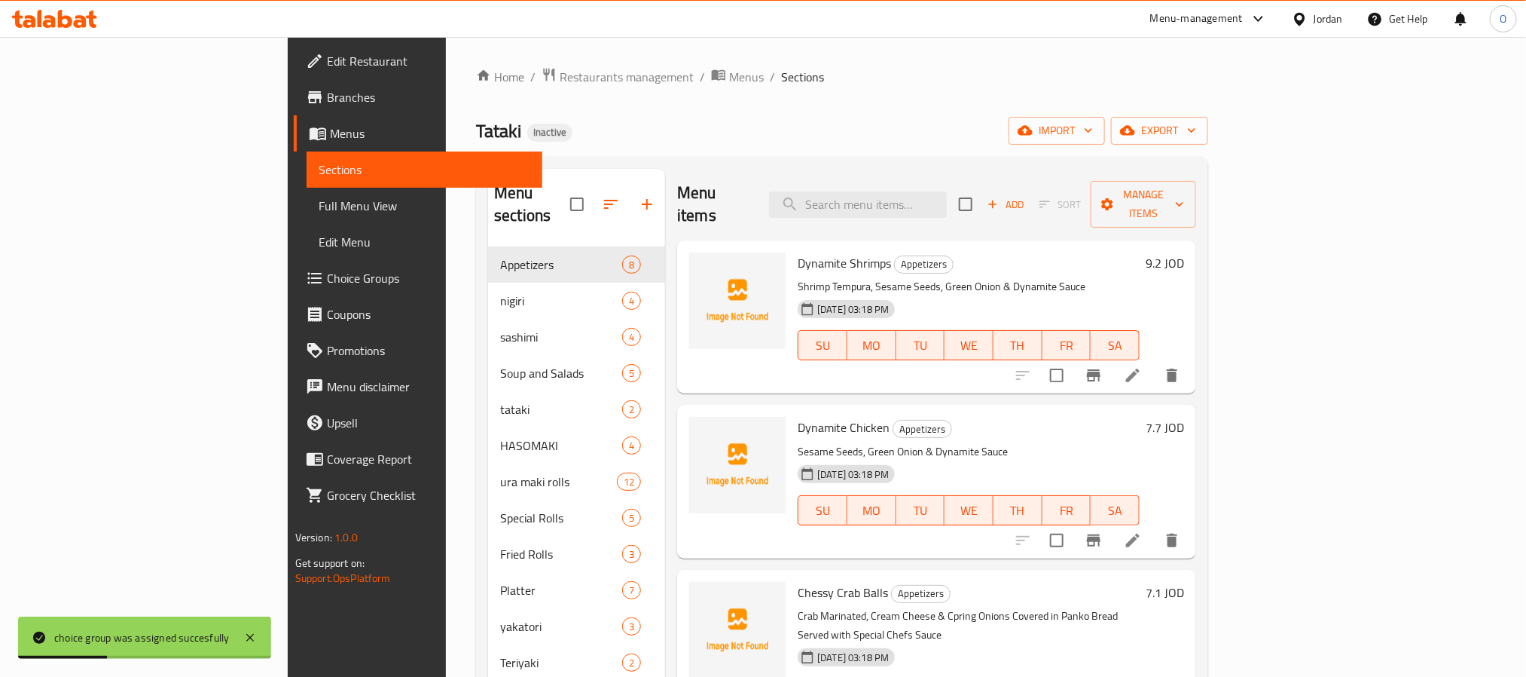
click at [319, 204] on span "Full Menu View" at bounding box center [425, 206] width 212 height 18
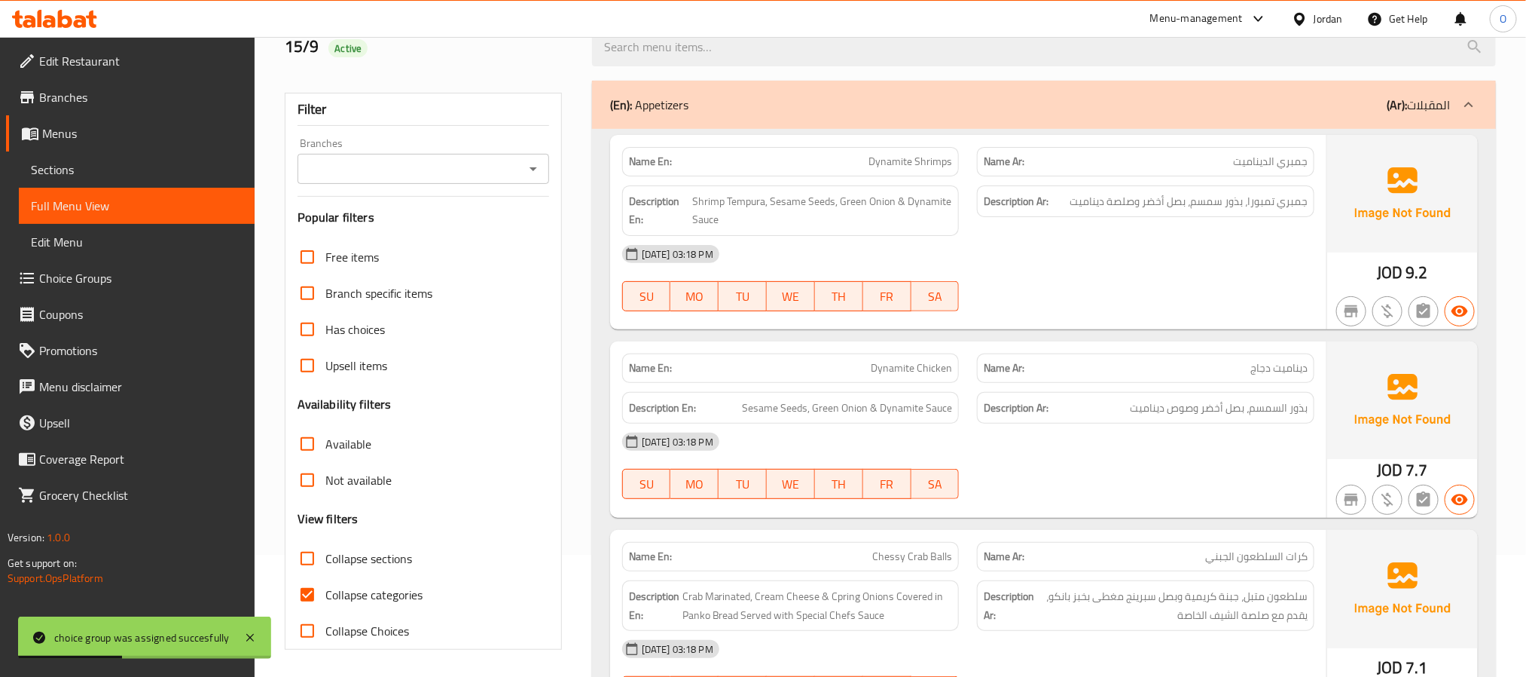
scroll to position [452, 0]
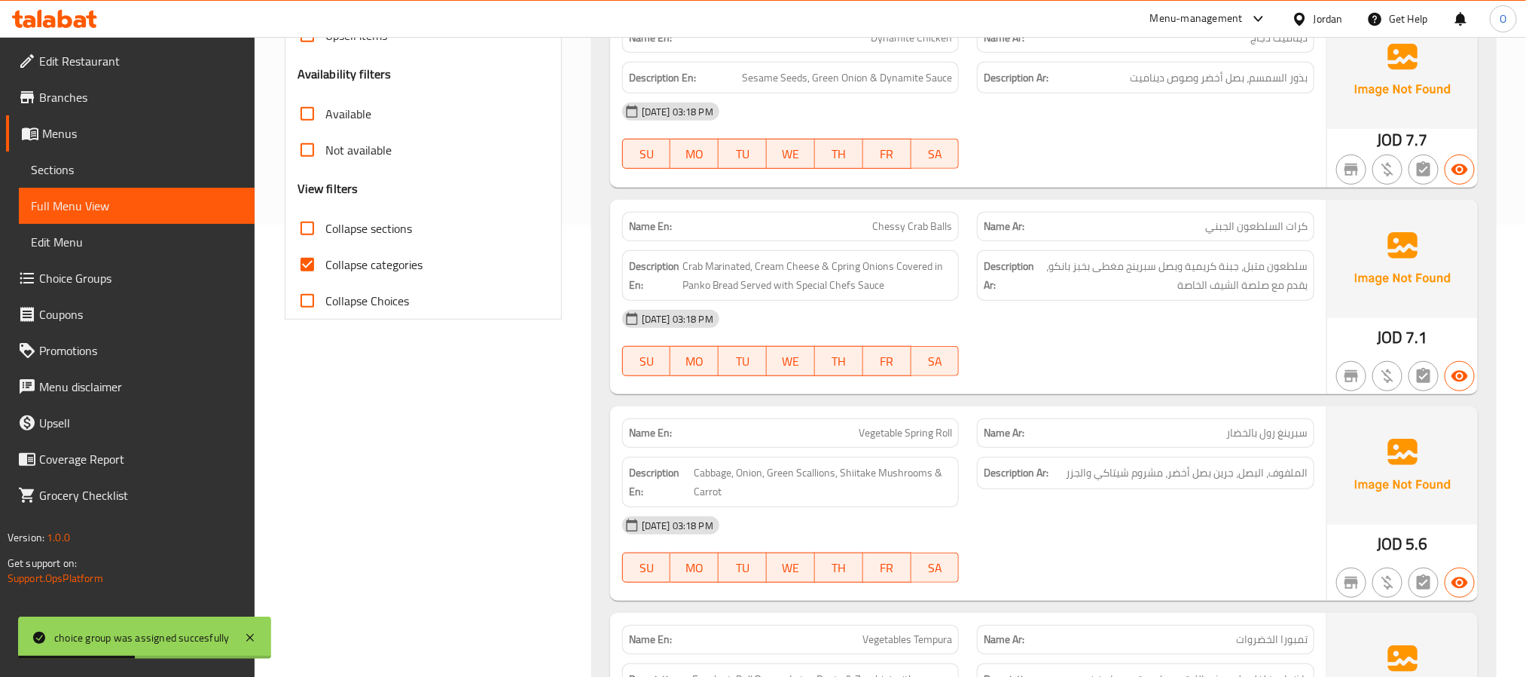
click at [385, 258] on span "Collapse categories" at bounding box center [373, 264] width 97 height 18
click at [325, 258] on input "Collapse categories" at bounding box center [307, 264] width 36 height 36
checkbox input "false"
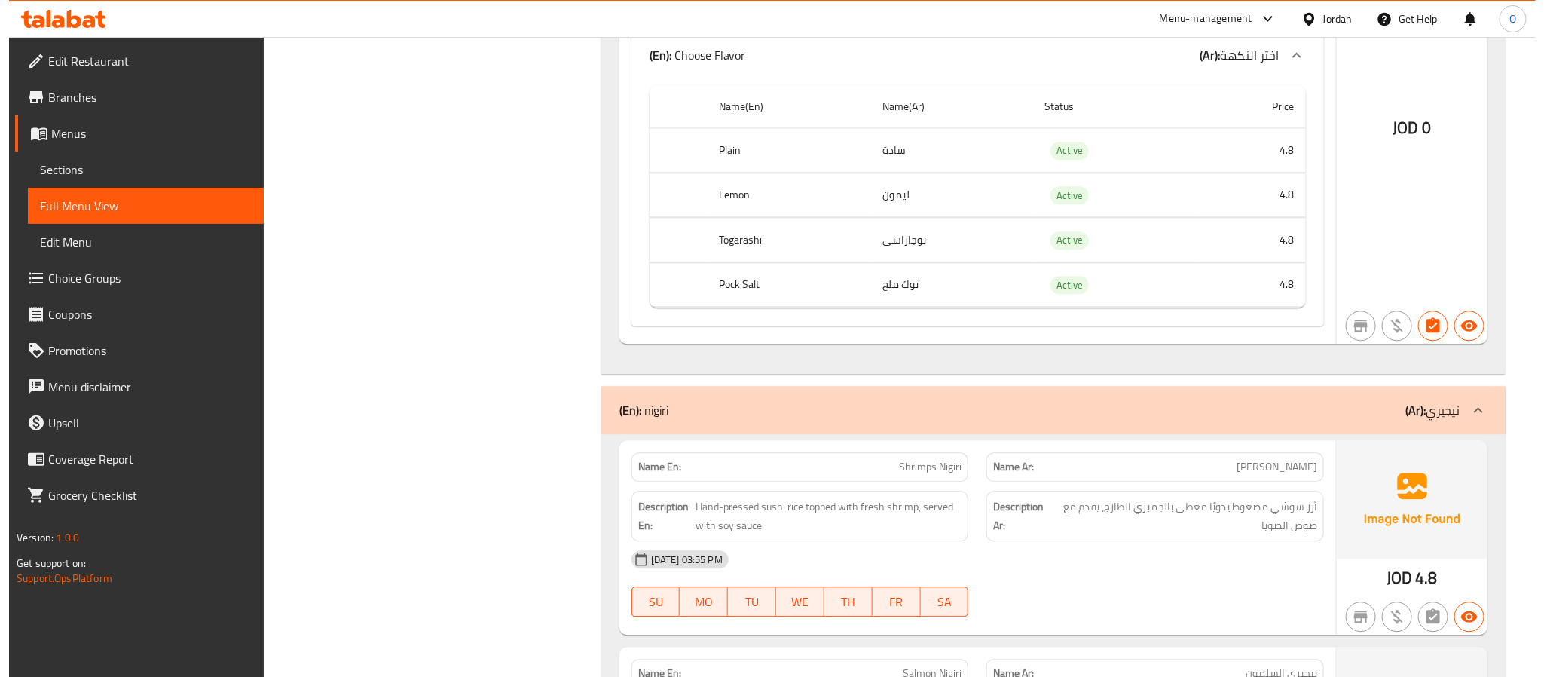
scroll to position [0, 0]
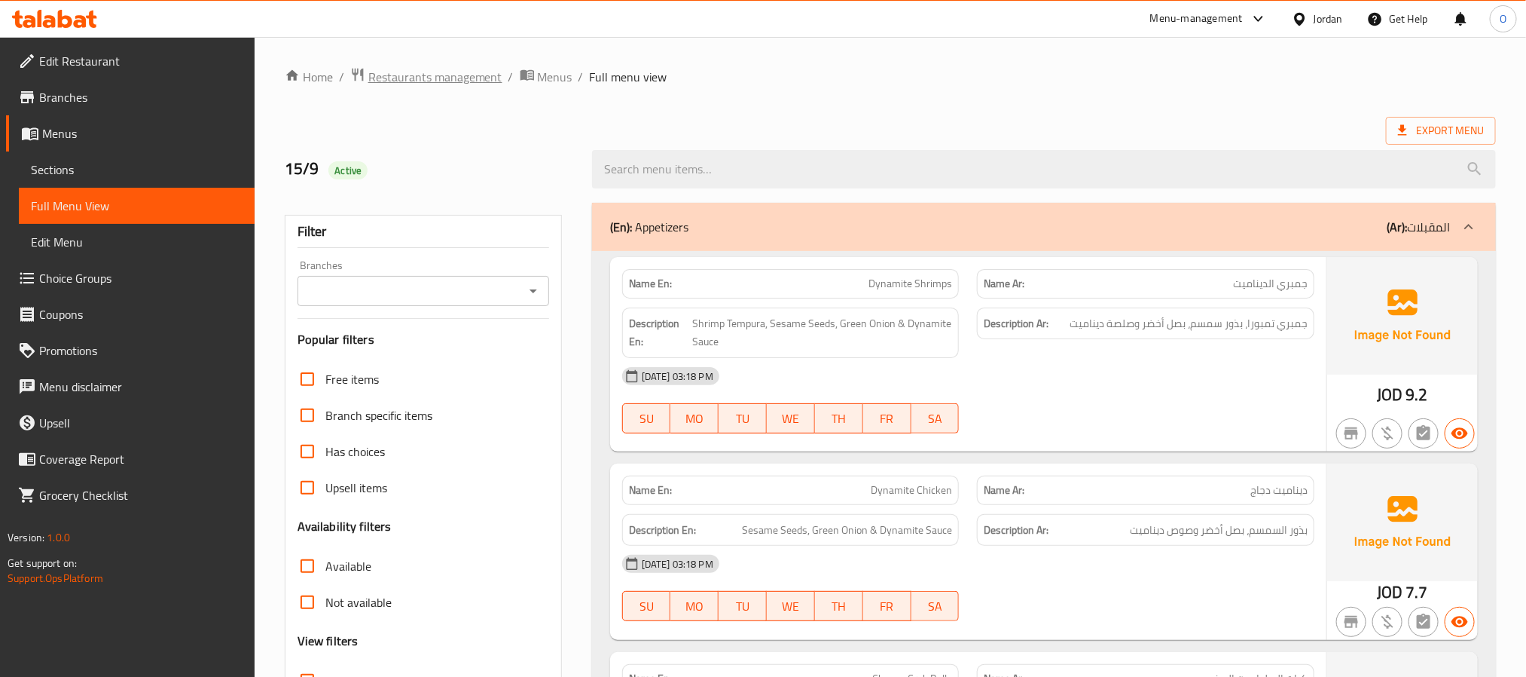
click at [444, 84] on span "Restaurants management" at bounding box center [435, 77] width 134 height 18
